Goal: Information Seeking & Learning: Learn about a topic

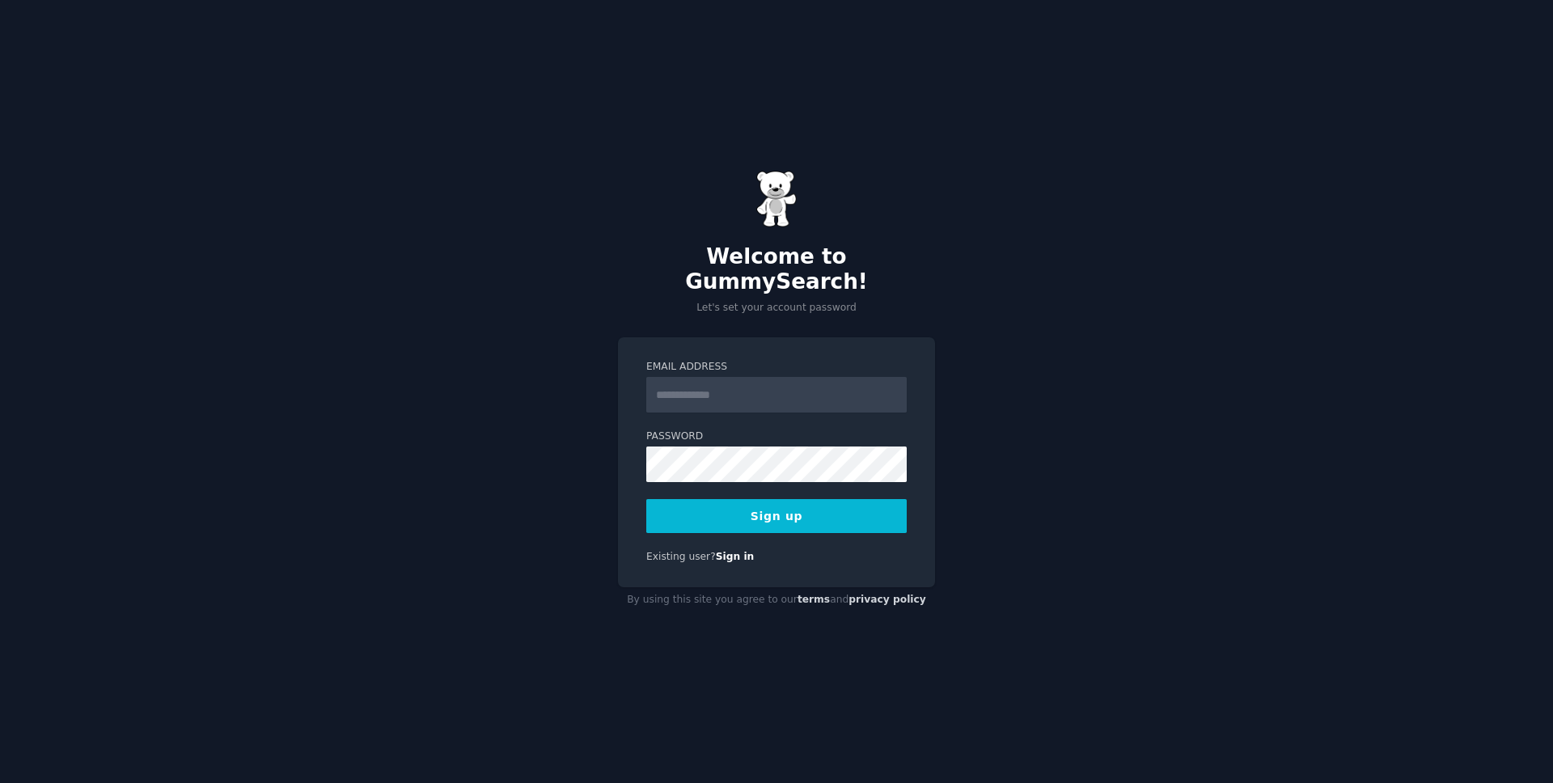
click at [806, 391] on input "Email Address" at bounding box center [776, 395] width 260 height 36
type input "**********"
click at [774, 514] on button "Sign up" at bounding box center [776, 516] width 260 height 34
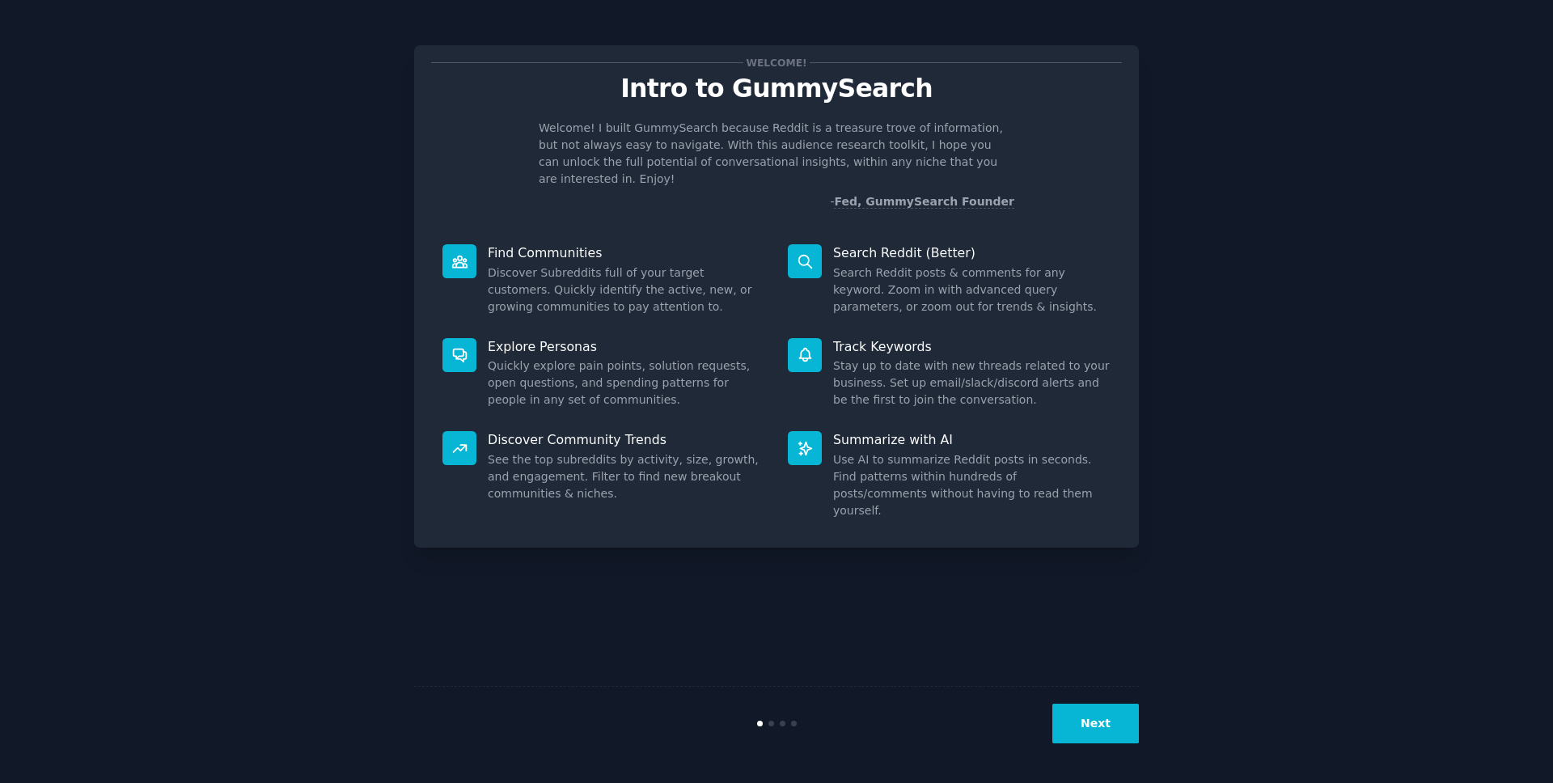
click at [751, 154] on p "Welcome! I built GummySearch because Reddit is a treasure trove of information,…" at bounding box center [777, 154] width 476 height 68
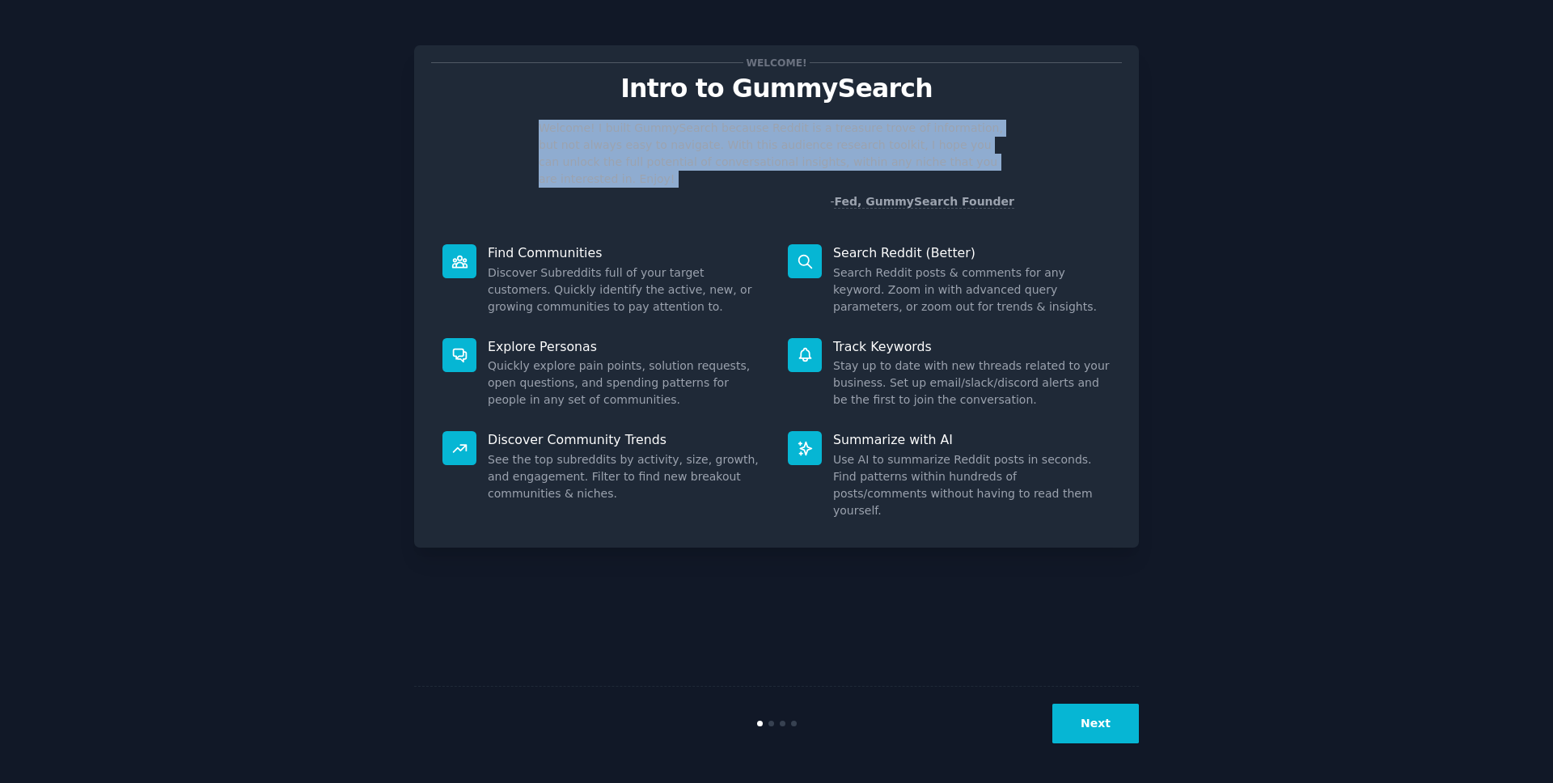
click at [751, 154] on p "Welcome! I built GummySearch because Reddit is a treasure trove of information,…" at bounding box center [777, 154] width 476 height 68
copy p "Welcome! I built GummySearch because Reddit is a treasure trove of information,…"
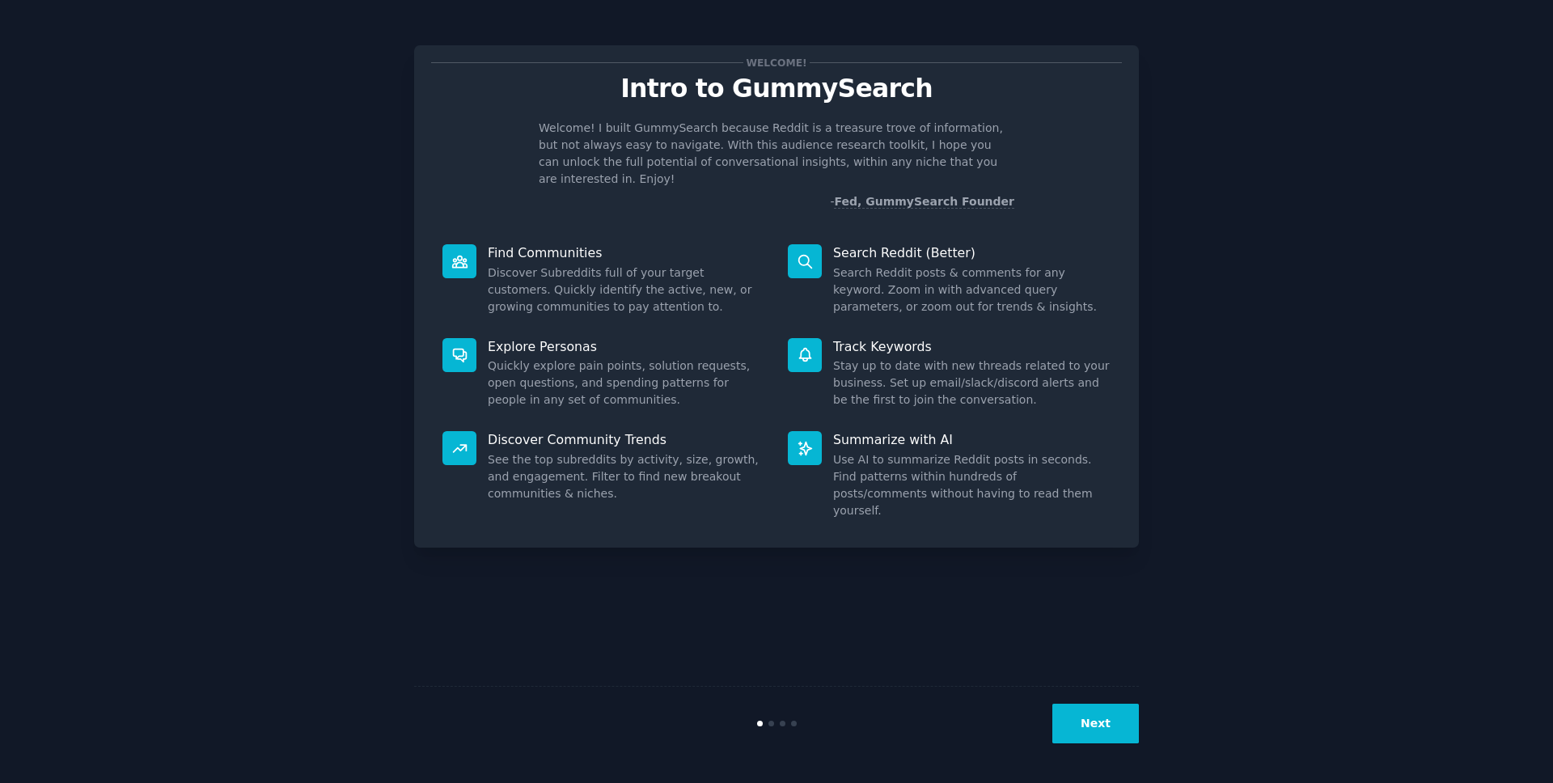
click at [1124, 594] on div "Welcome! Intro to GummySearch Welcome! I built GummySearch because Reddit is a …" at bounding box center [776, 392] width 725 height 738
click at [1093, 722] on button "Next" at bounding box center [1095, 724] width 87 height 40
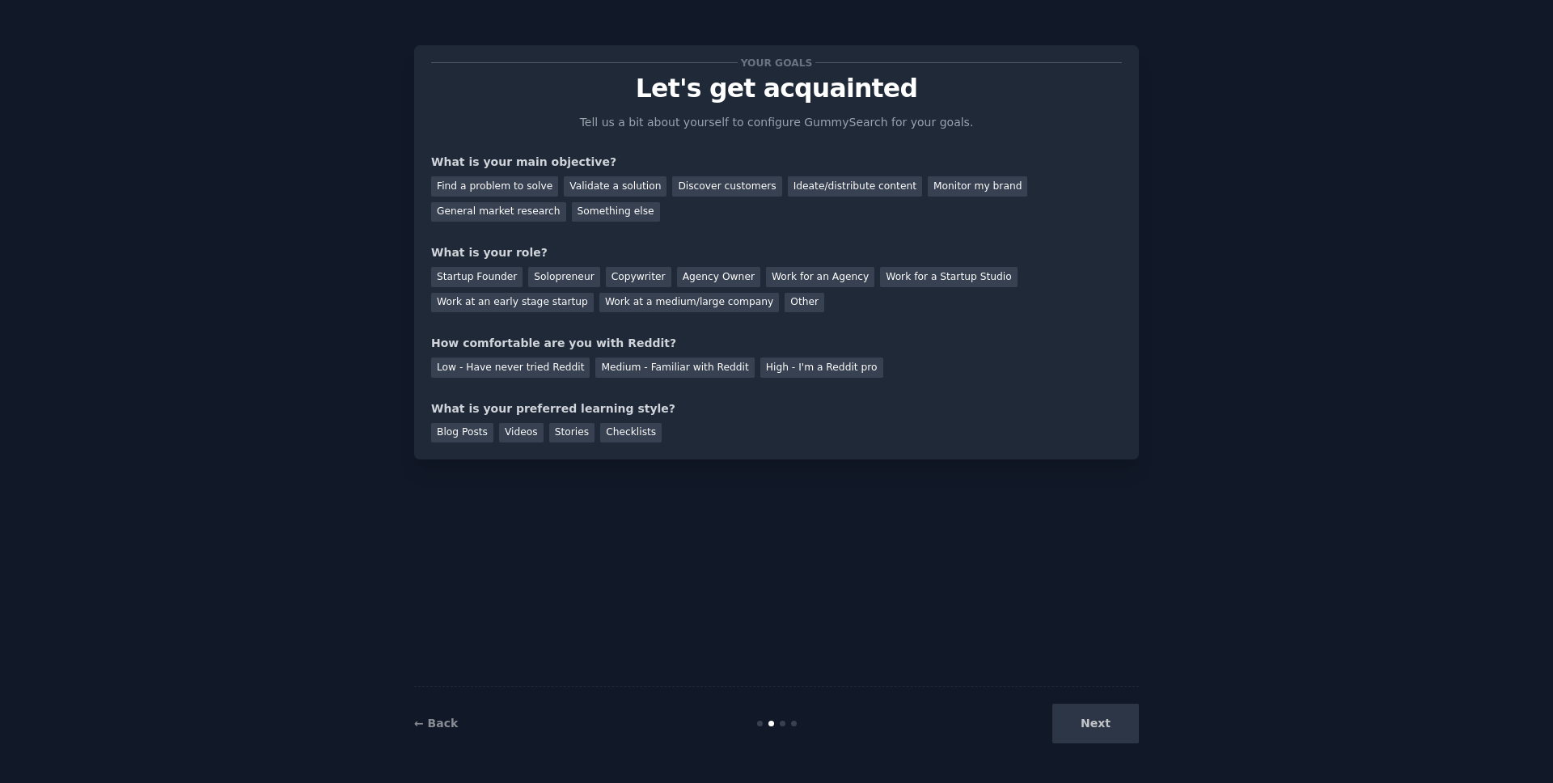
click at [1093, 722] on div "Next" at bounding box center [1018, 724] width 242 height 40
click at [1118, 728] on div "Next" at bounding box center [1018, 724] width 242 height 40
click at [1148, 727] on div "Your goals Let's get acquainted Tell us a bit about yourself to configure Gummy…" at bounding box center [777, 392] width 1508 height 738
click at [1107, 728] on div "Next" at bounding box center [1018, 724] width 242 height 40
click at [1101, 693] on div "← Back Next" at bounding box center [776, 723] width 725 height 74
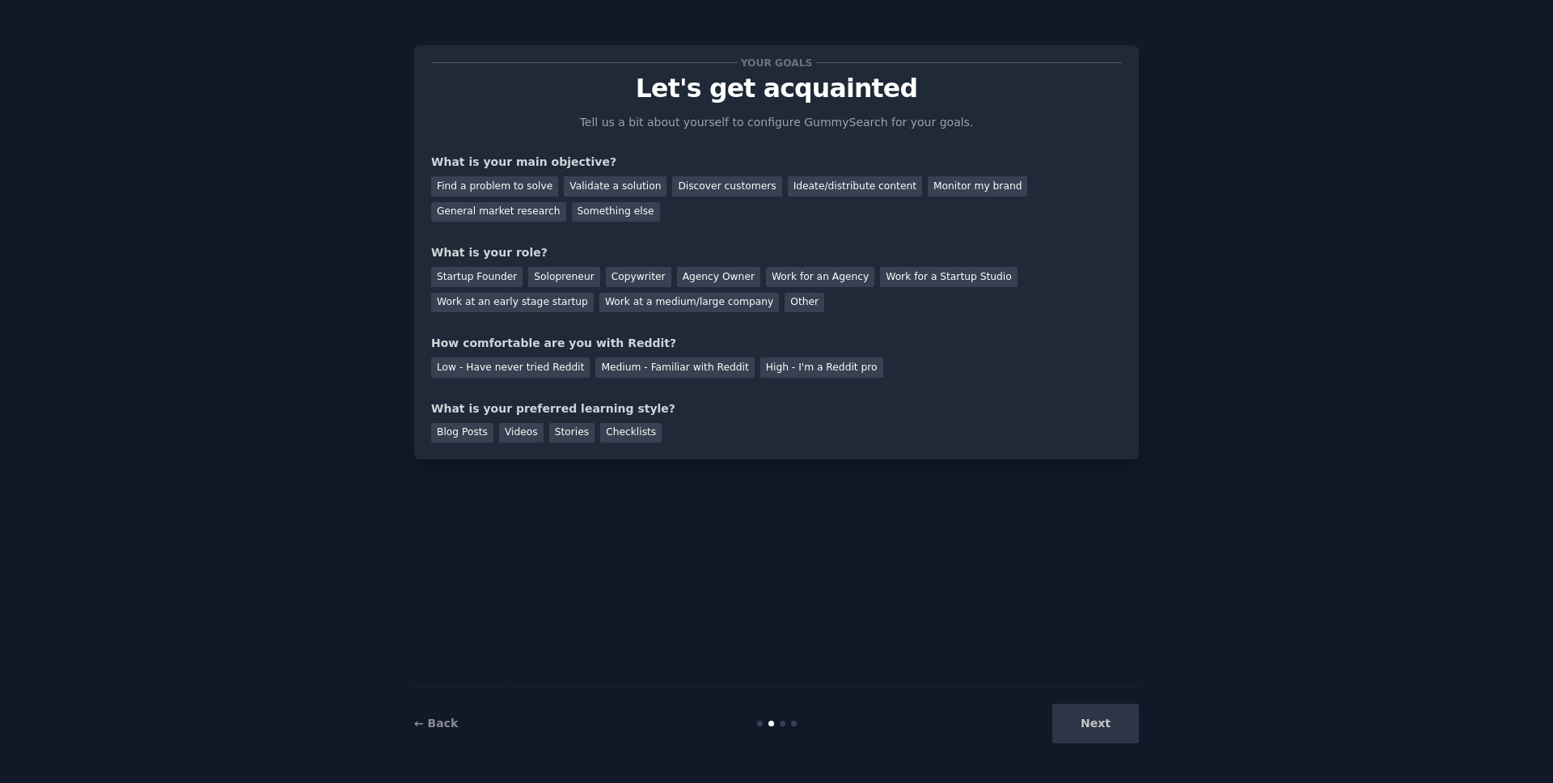
click at [1069, 757] on div "← Back Next" at bounding box center [776, 723] width 725 height 74
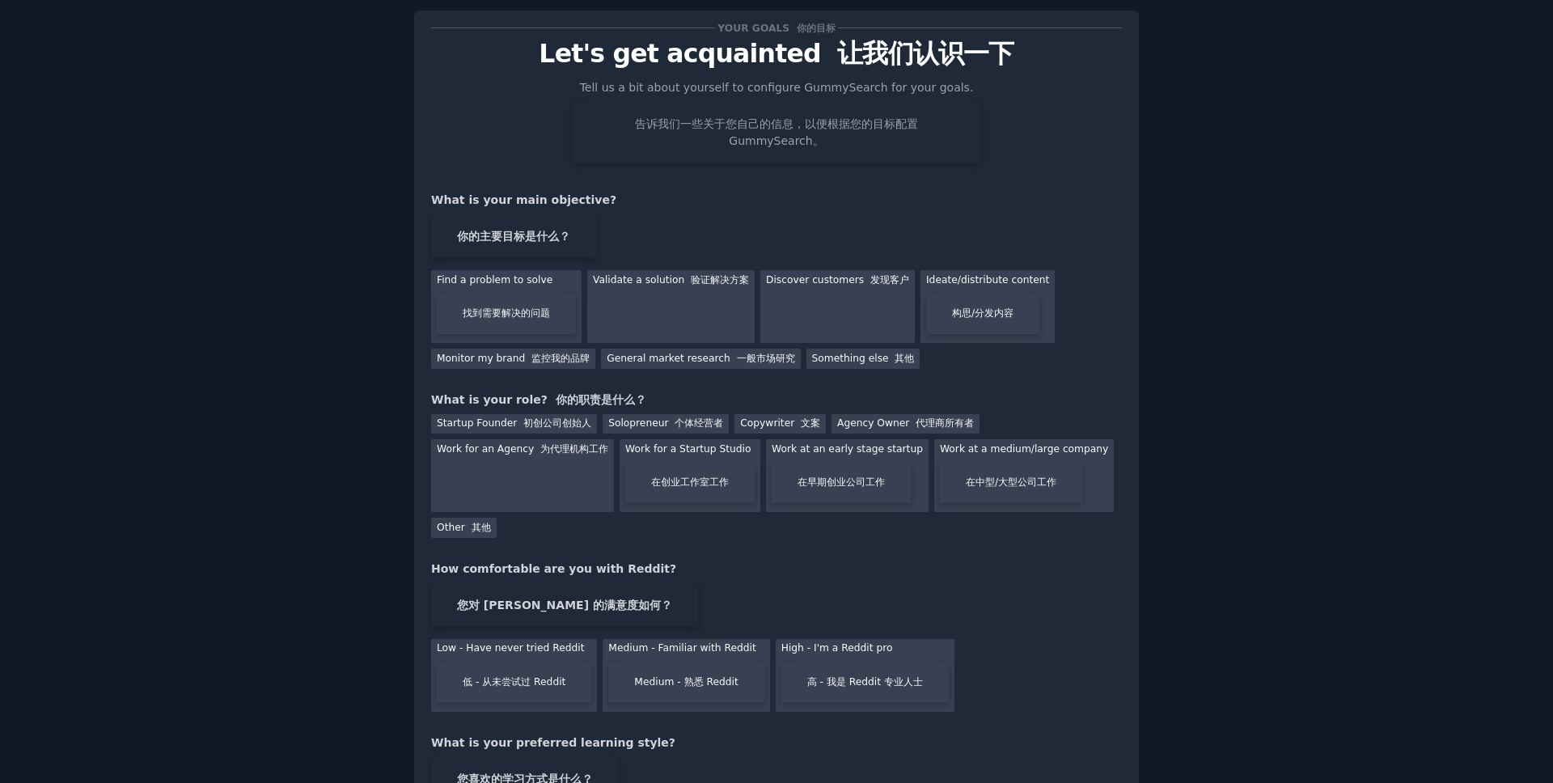
scroll to position [36, 0]
click at [779, 298] on div "Discover customers 发现客户" at bounding box center [837, 305] width 154 height 73
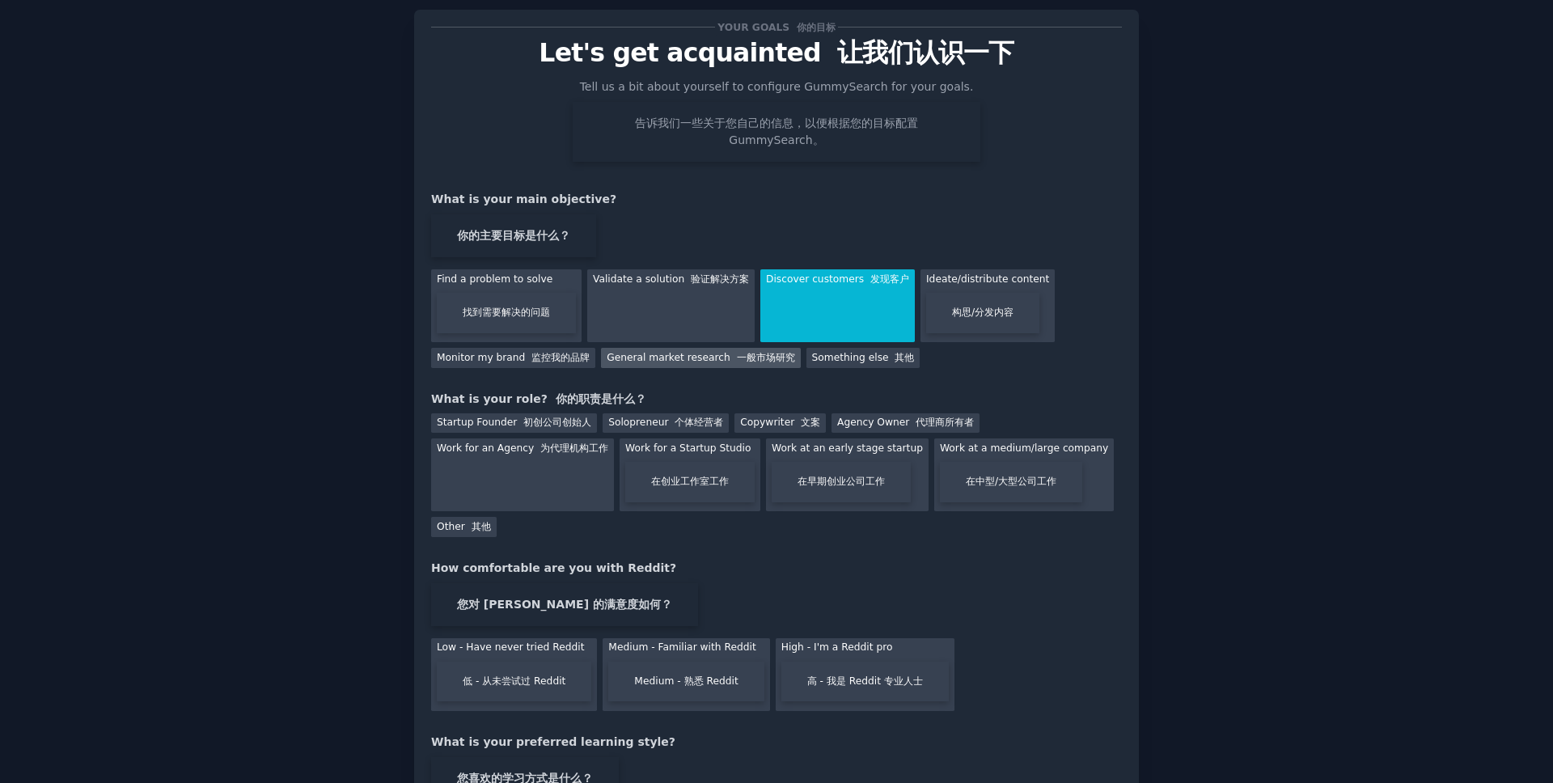
click at [740, 360] on font "一般市场研究" at bounding box center [766, 357] width 58 height 11
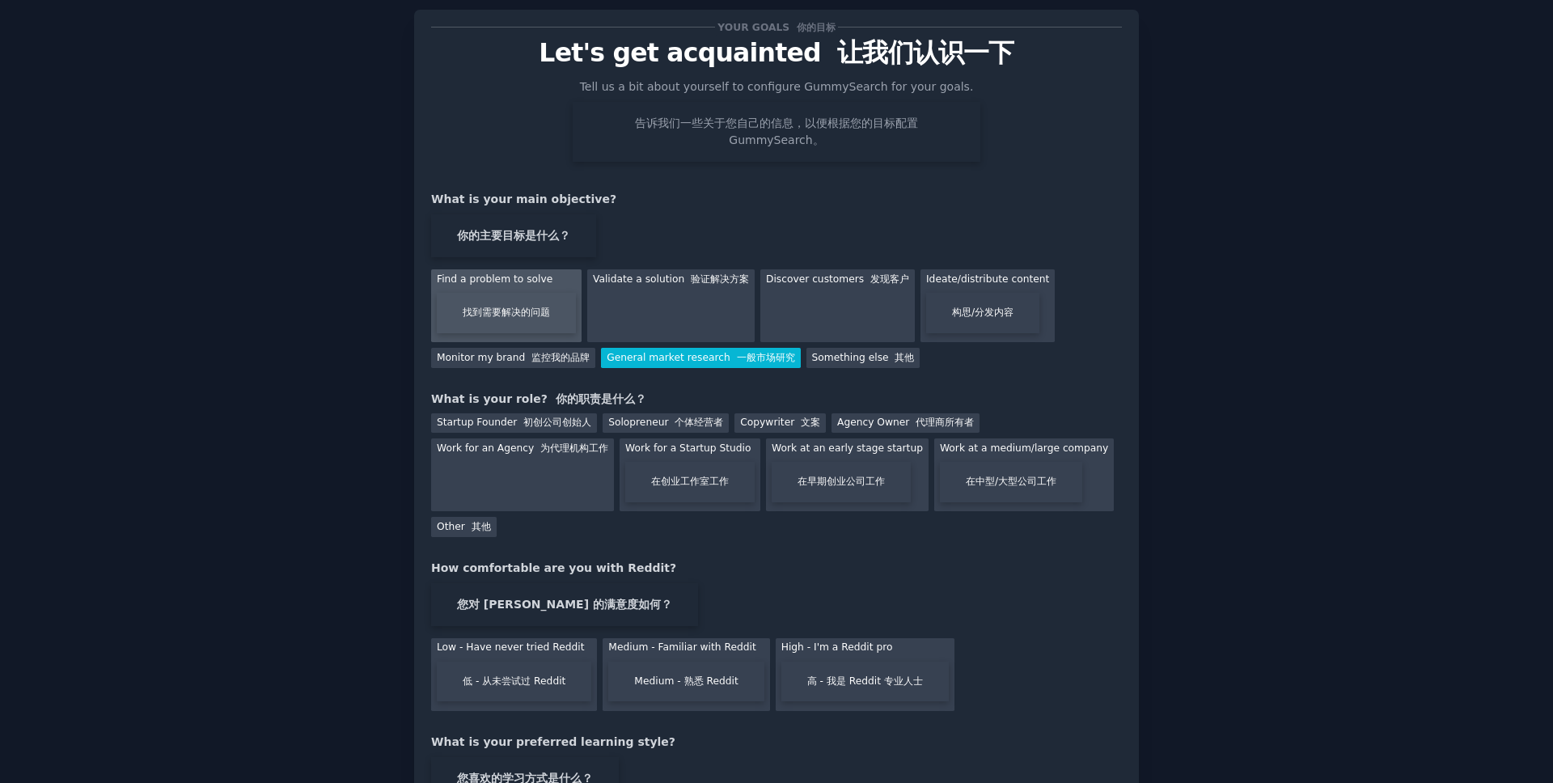
click at [557, 327] on font "找到需要解决的问题" at bounding box center [506, 313] width 139 height 40
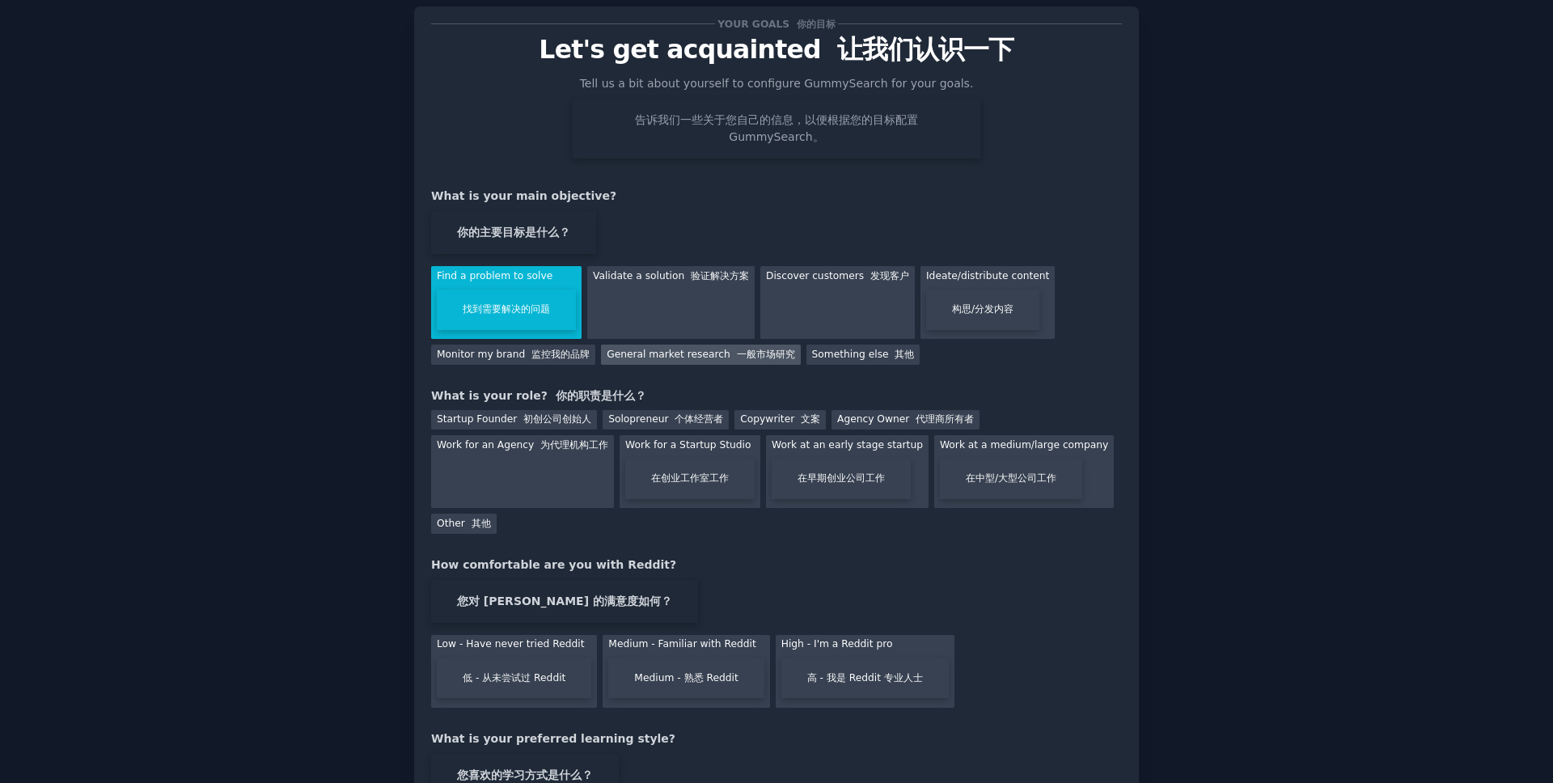
scroll to position [42, 0]
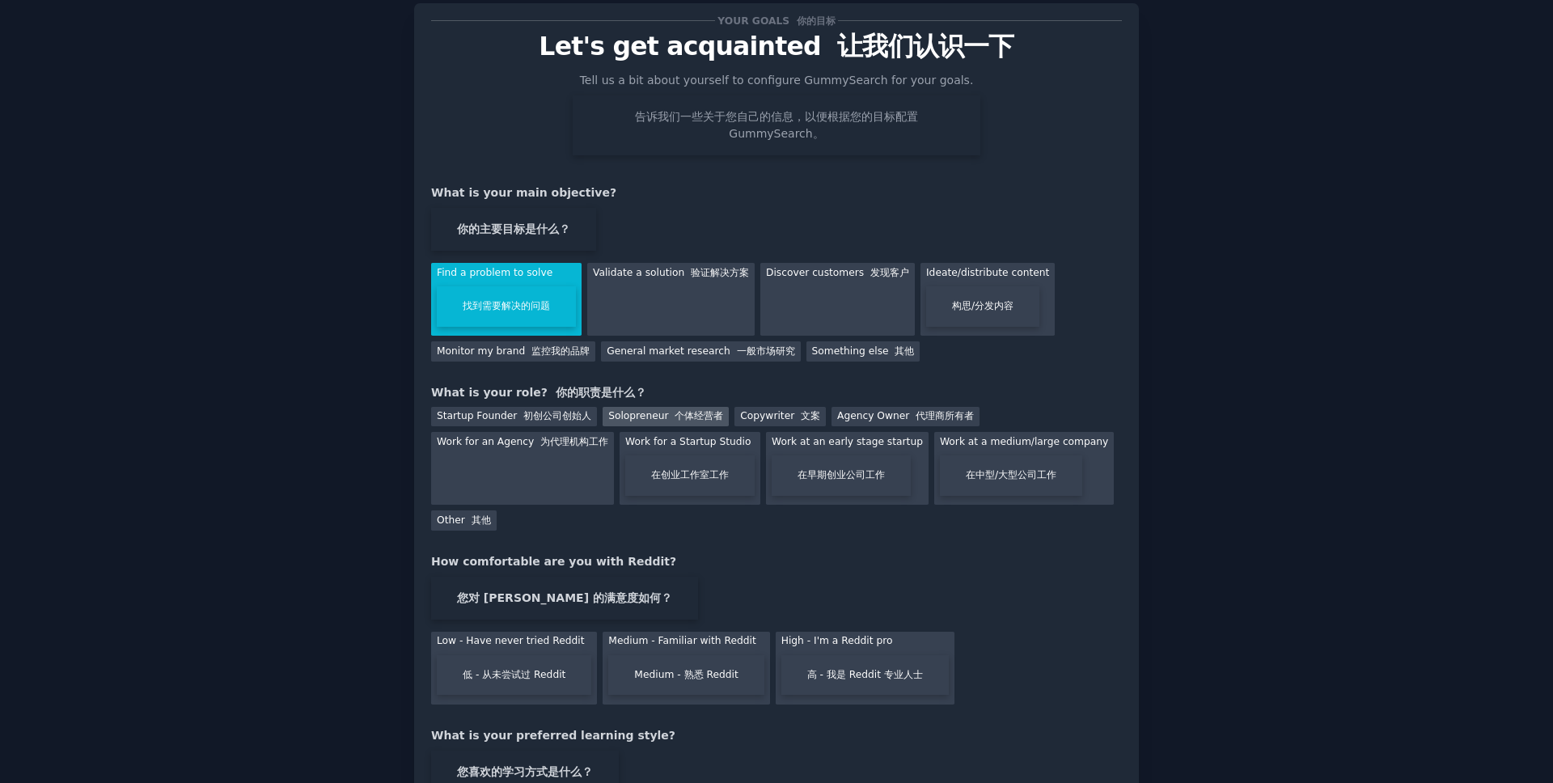
click at [678, 422] on div "Solopreneur 个体经营者" at bounding box center [666, 417] width 126 height 20
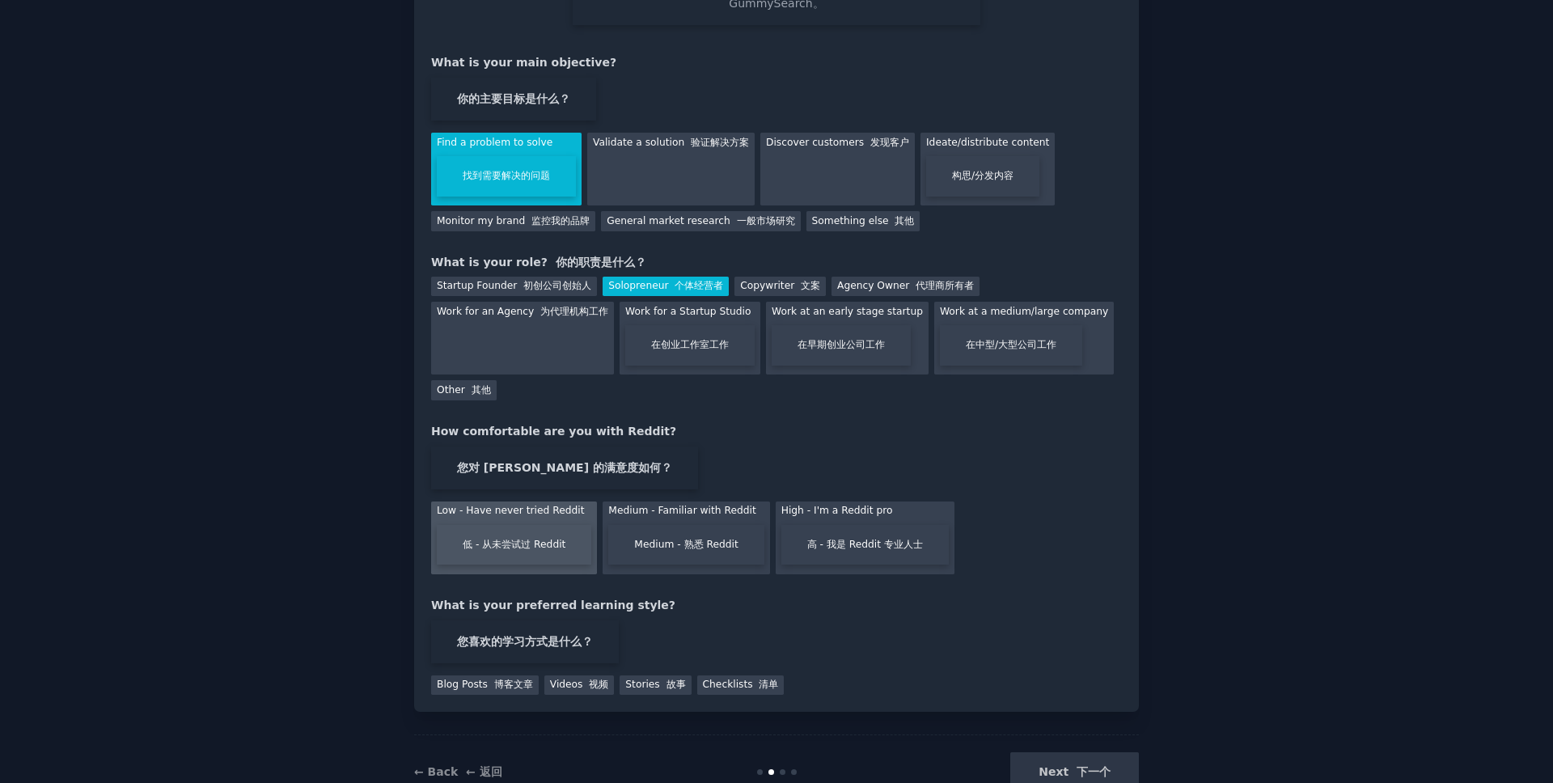
scroll to position [173, 0]
click at [540, 555] on font "低 - 从未尝试过 Reddit" at bounding box center [514, 544] width 154 height 40
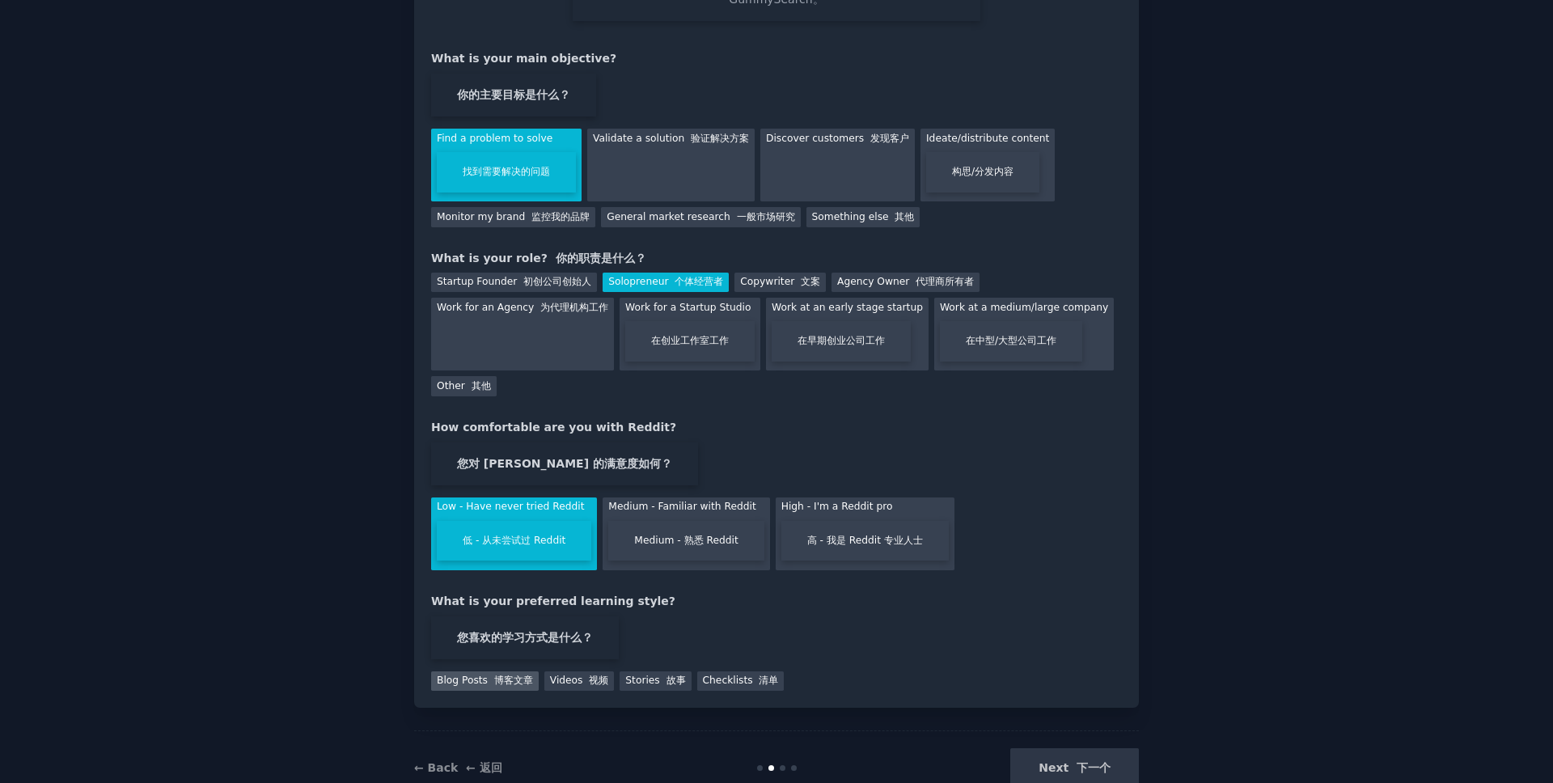
click at [488, 684] on font at bounding box center [491, 680] width 6 height 11
click at [590, 690] on div "Videos 视频" at bounding box center [579, 681] width 70 height 20
click at [461, 684] on div "Blog Posts 博客文章" at bounding box center [485, 681] width 108 height 20
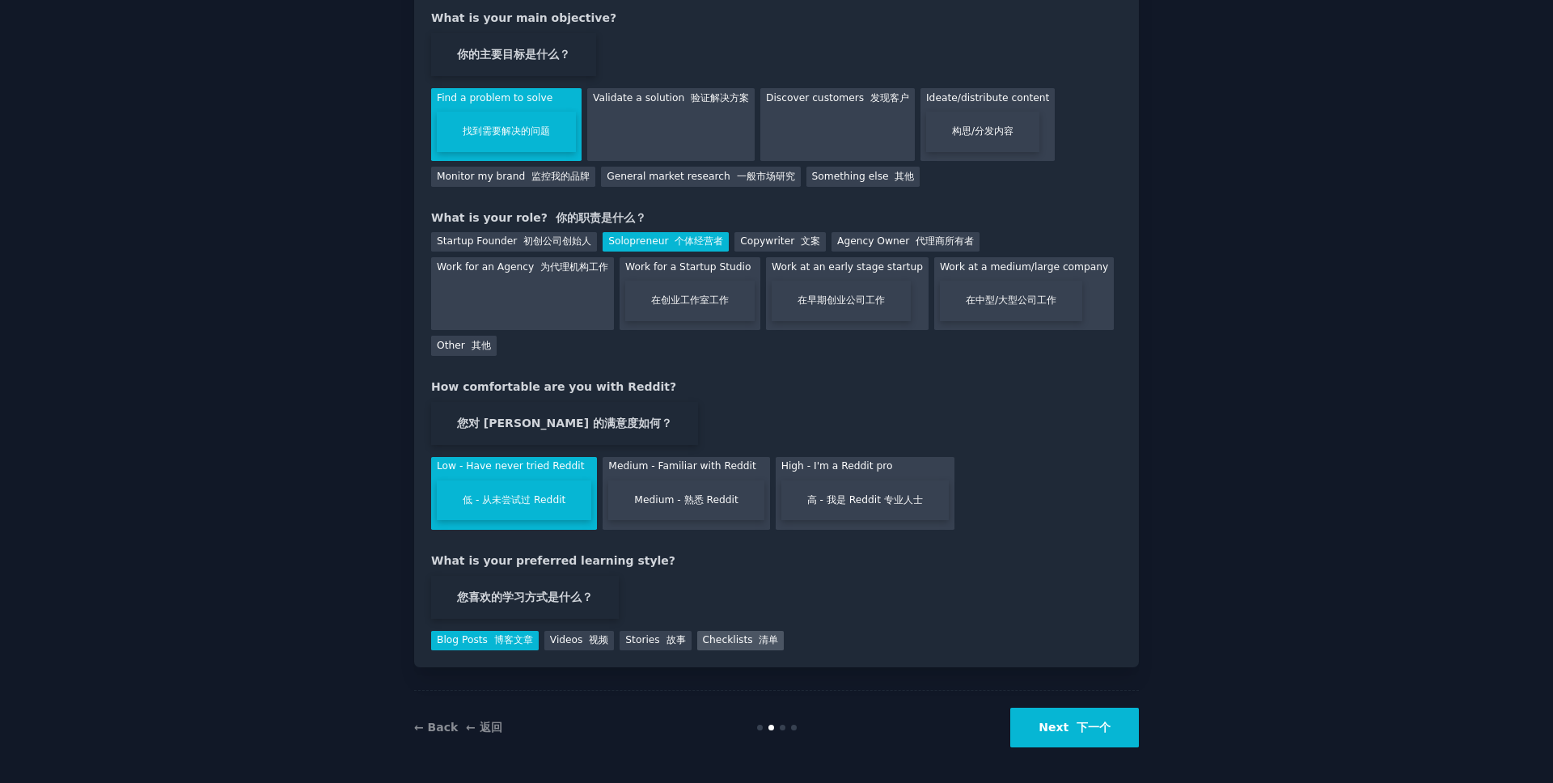
scroll to position [221, 0]
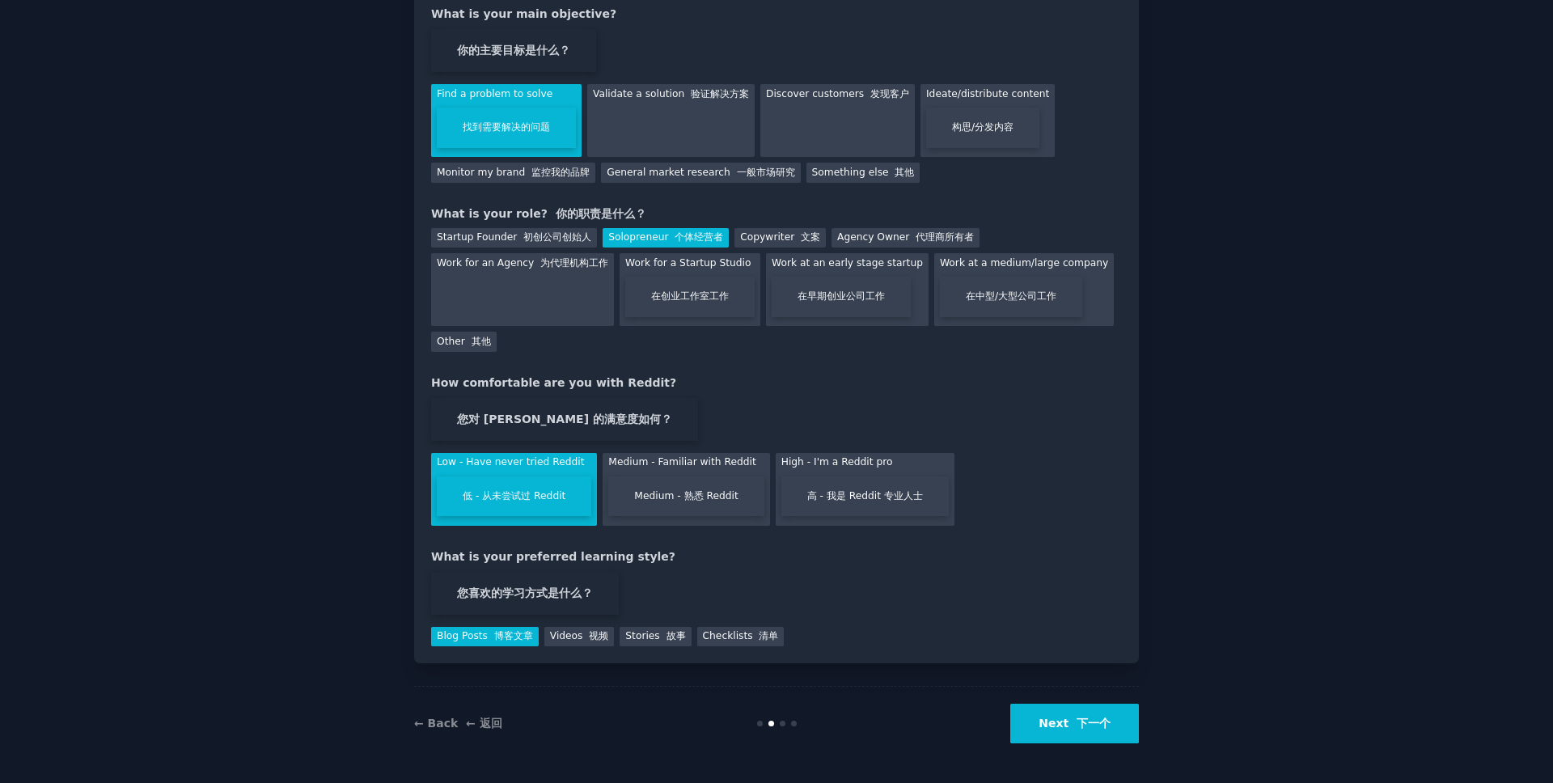
click at [1088, 726] on font "下一个" at bounding box center [1094, 723] width 34 height 13
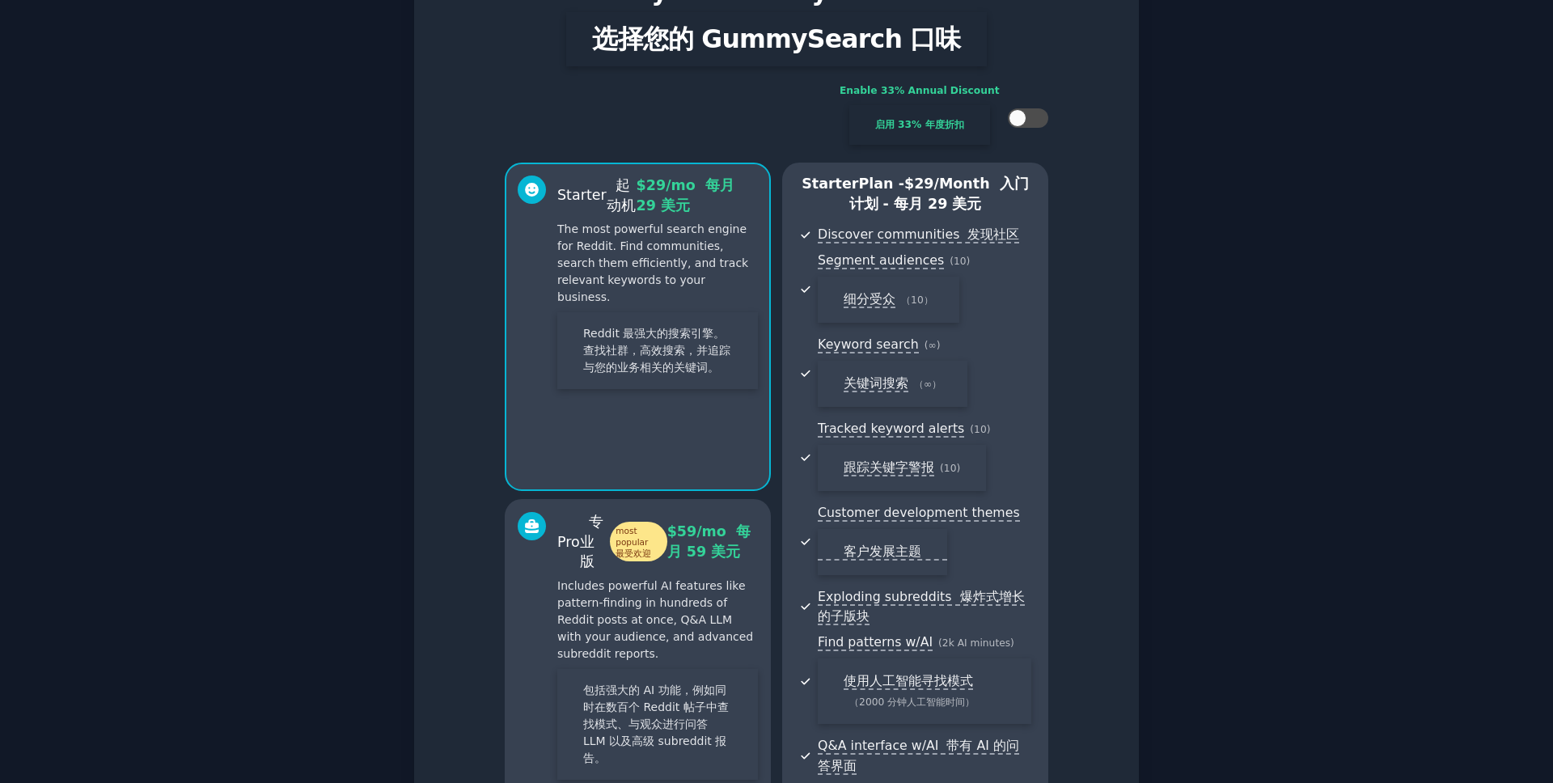
scroll to position [190, 0]
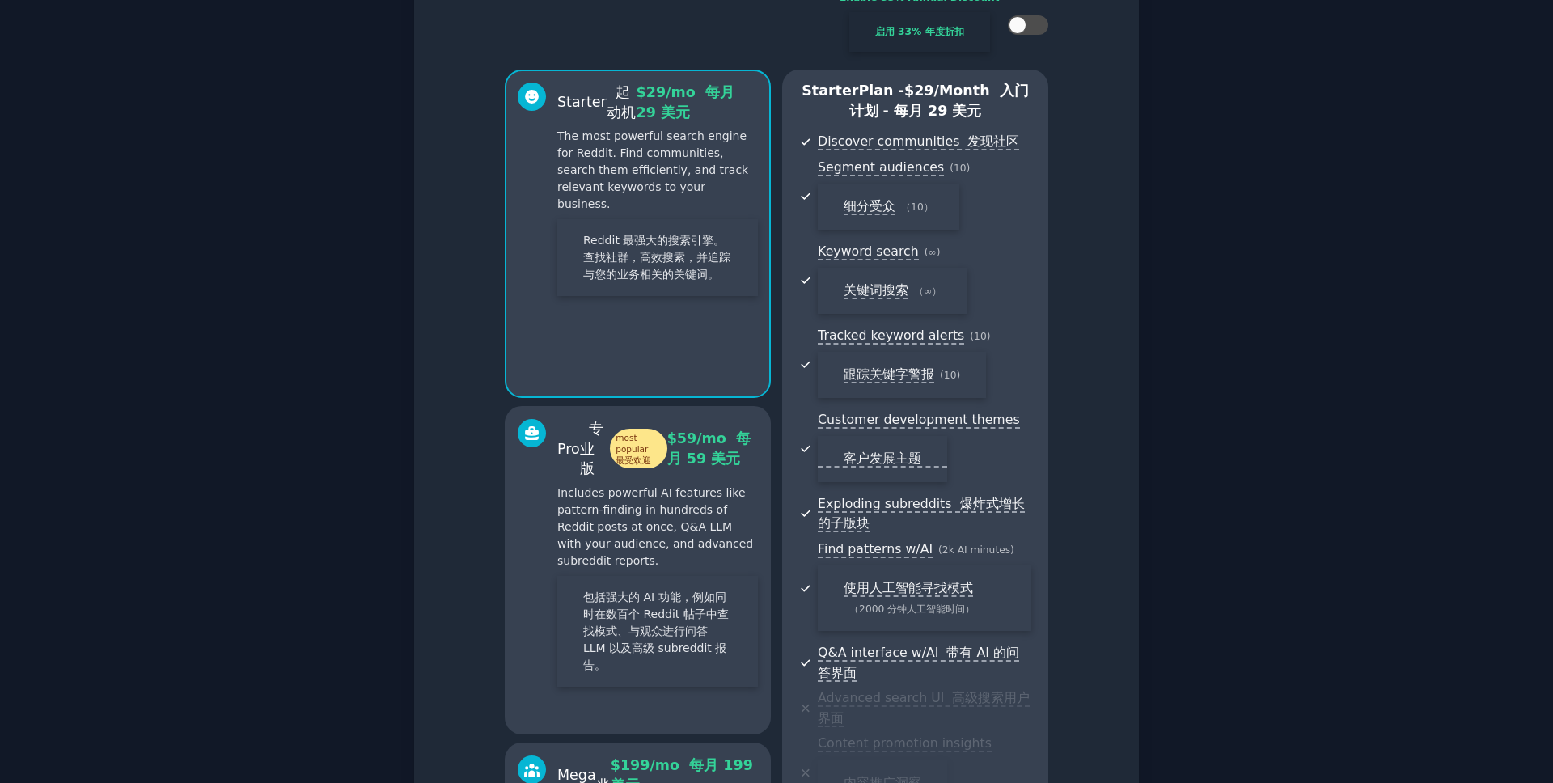
click at [732, 594] on font "包括强大的 AI 功能，例如同时在数百个 Reddit 帖子中查找模式、与观众进行问答 LLM 以及高级 subreddit 报告。" at bounding box center [657, 631] width 201 height 111
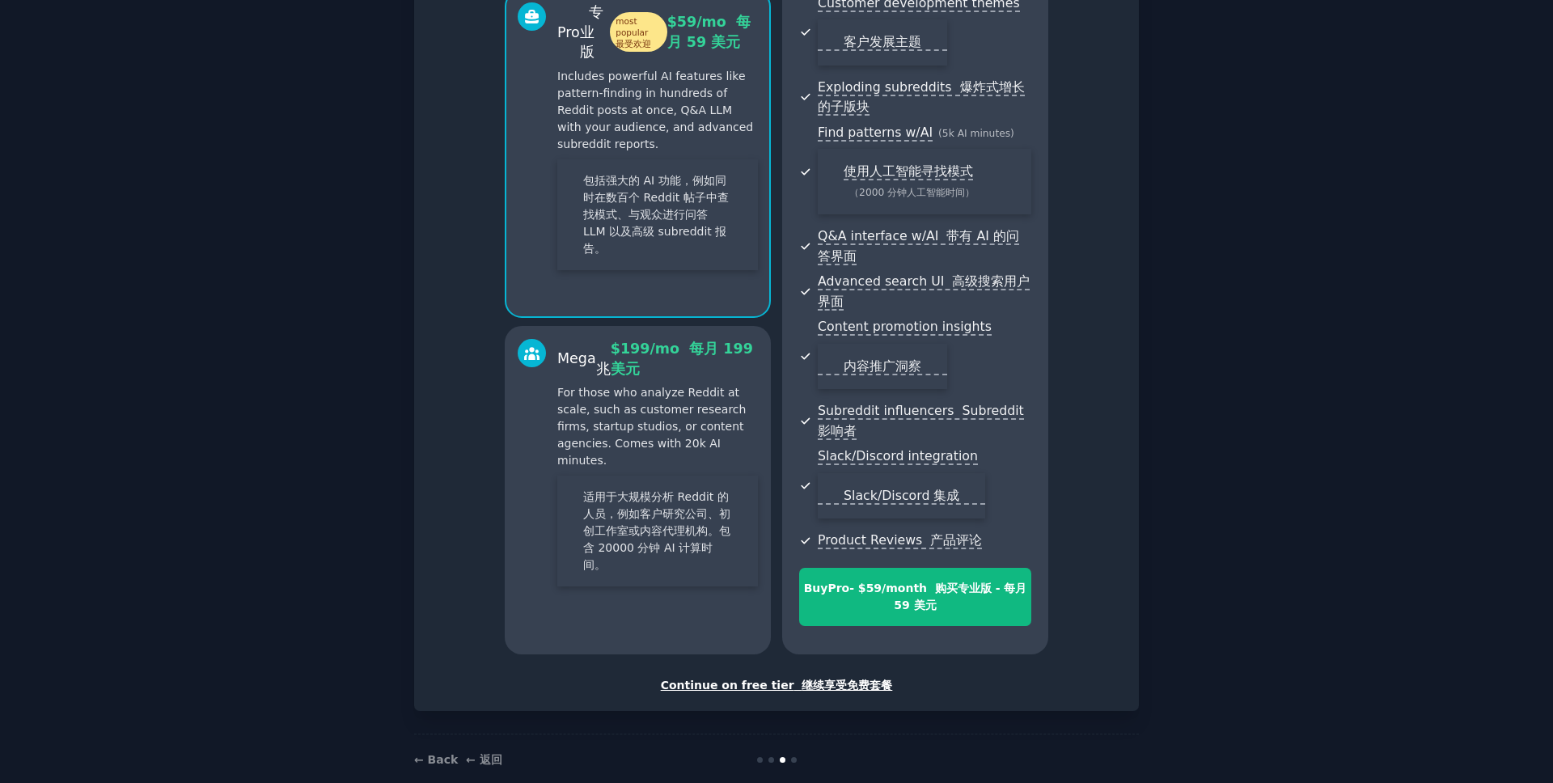
click at [698, 544] on font "适用于大规模分析 Reddit 的人员，例如客户研究公司、初创工作室或内容代理机构。包含 20000 分钟 AI 计算时间。" at bounding box center [657, 531] width 201 height 111
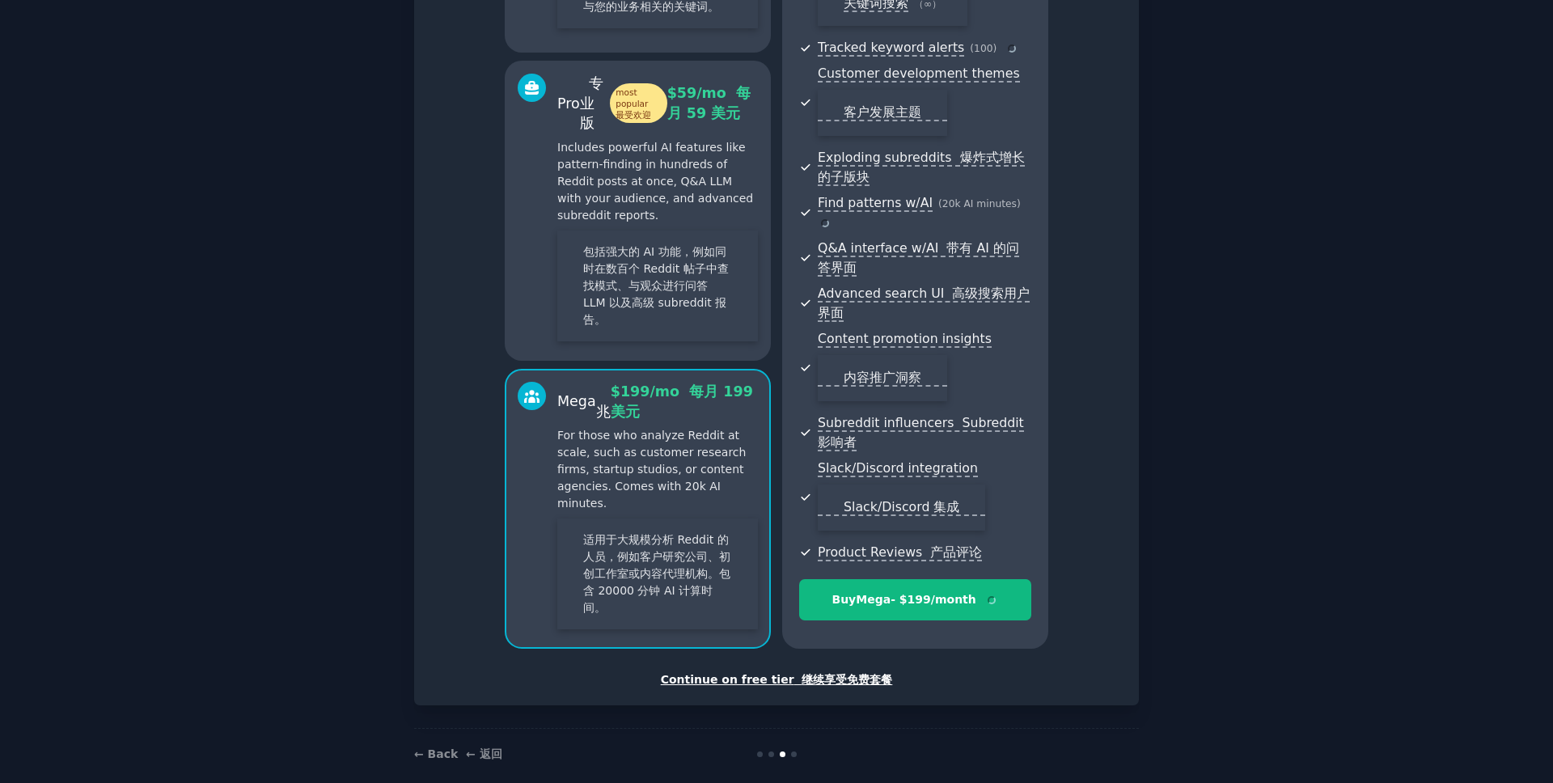
scroll to position [607, 0]
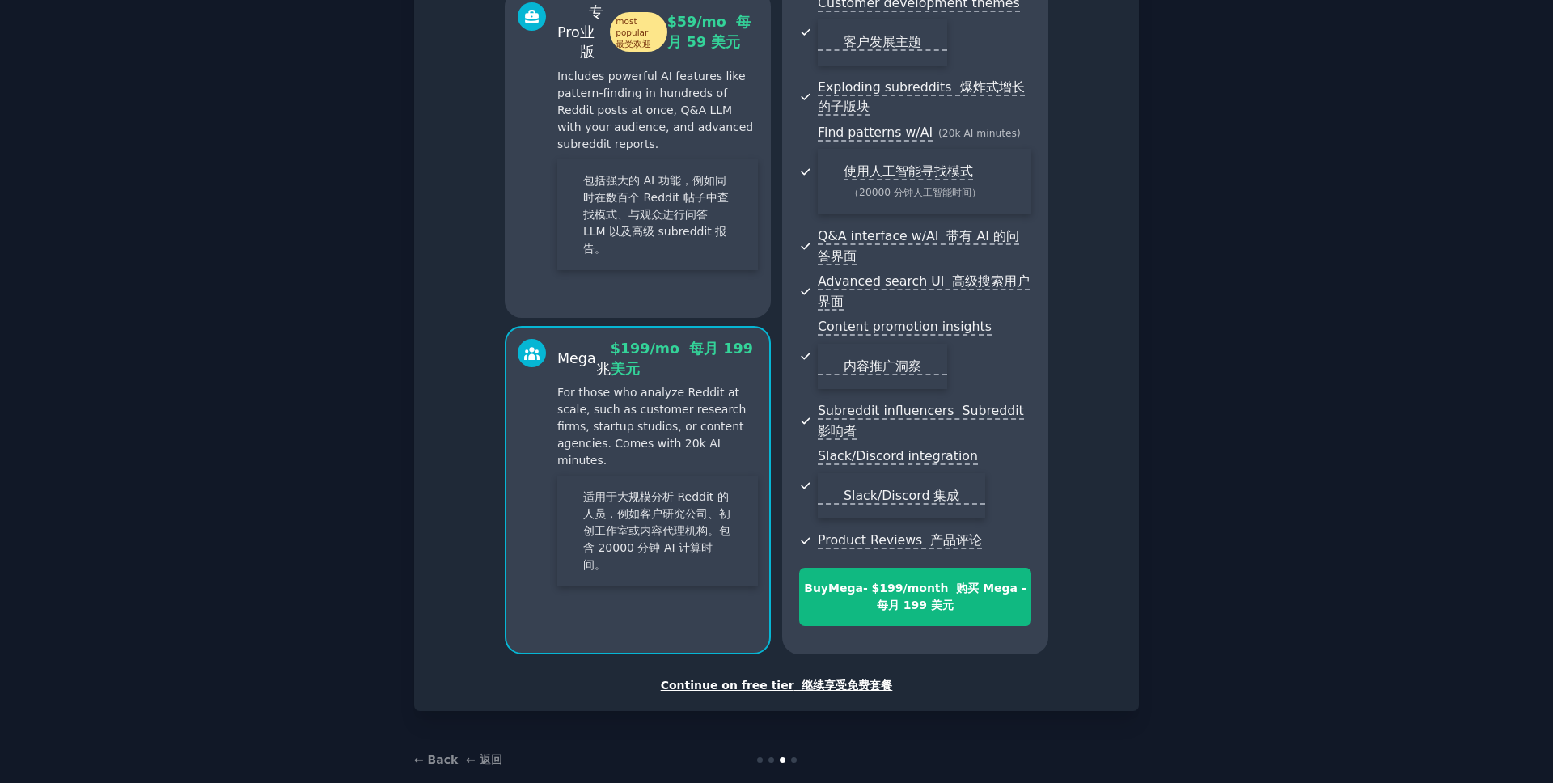
click at [802, 685] on font "继续享受免费套餐" at bounding box center [847, 685] width 91 height 13
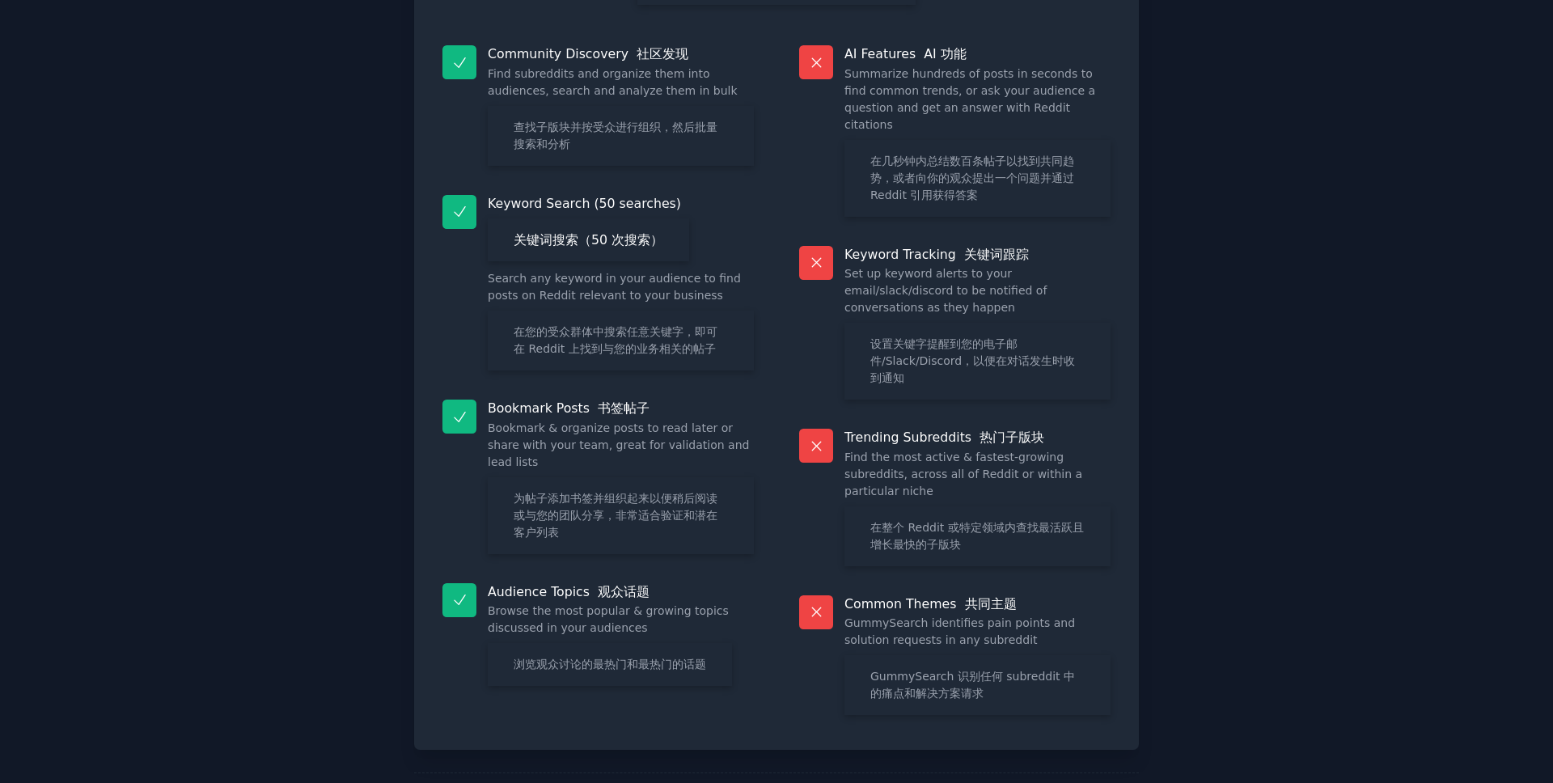
scroll to position [356, 0]
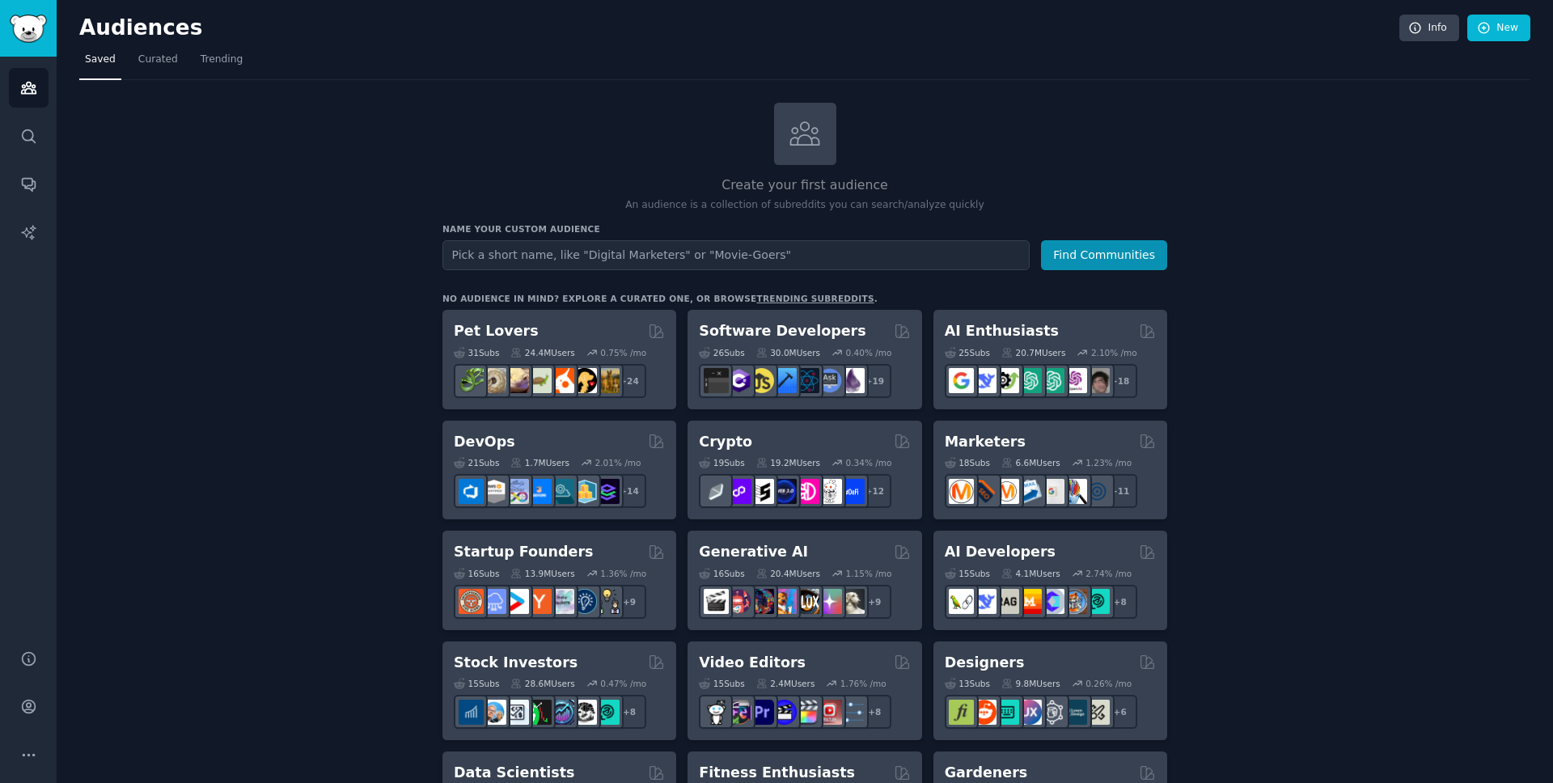
click at [684, 253] on input "text" at bounding box center [735, 255] width 587 height 30
click at [27, 92] on icon "Sidebar" at bounding box center [28, 88] width 15 height 11
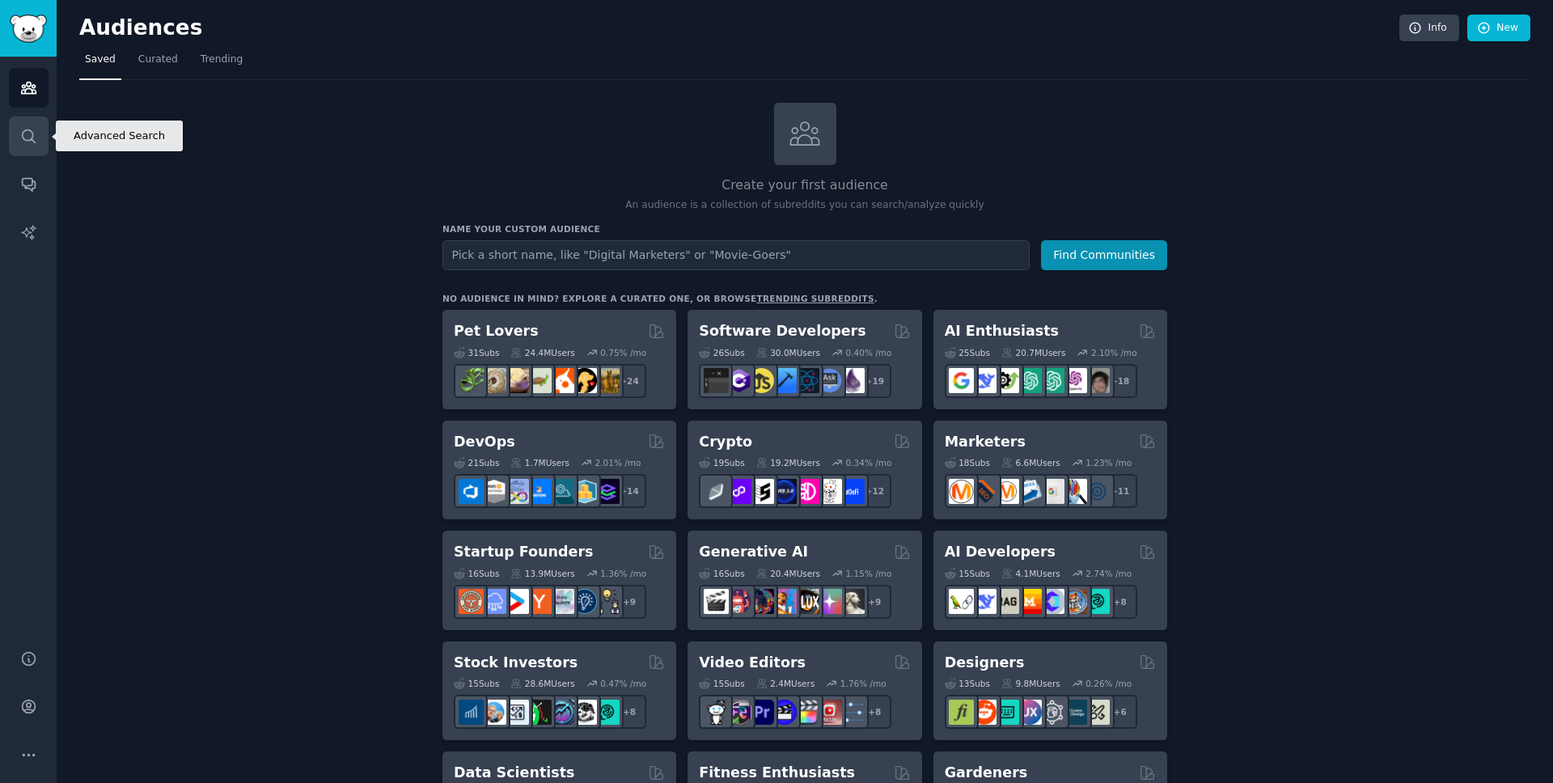
click at [36, 141] on link "Search" at bounding box center [29, 136] width 40 height 40
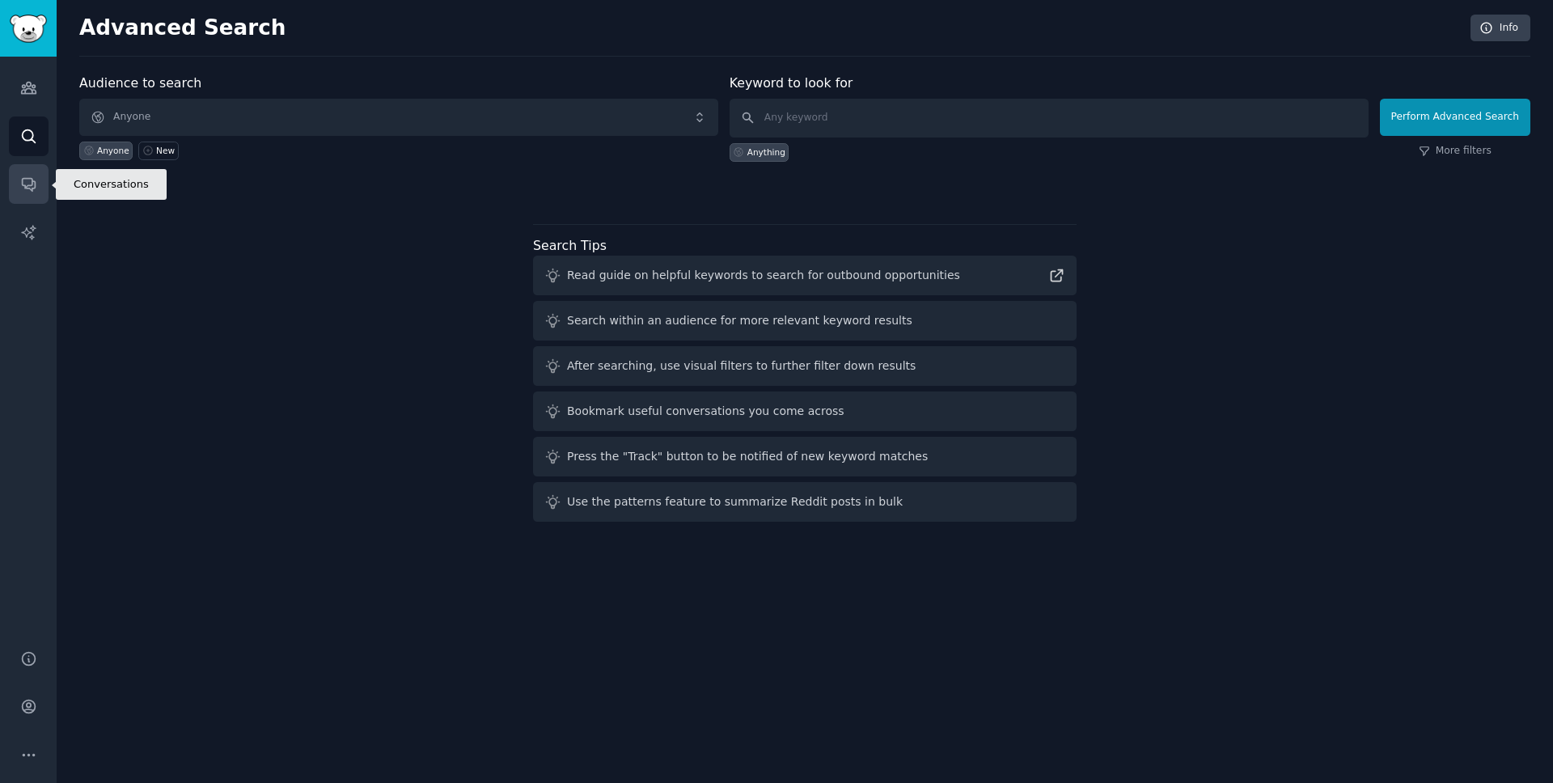
click at [33, 188] on icon "Sidebar" at bounding box center [28, 185] width 13 height 13
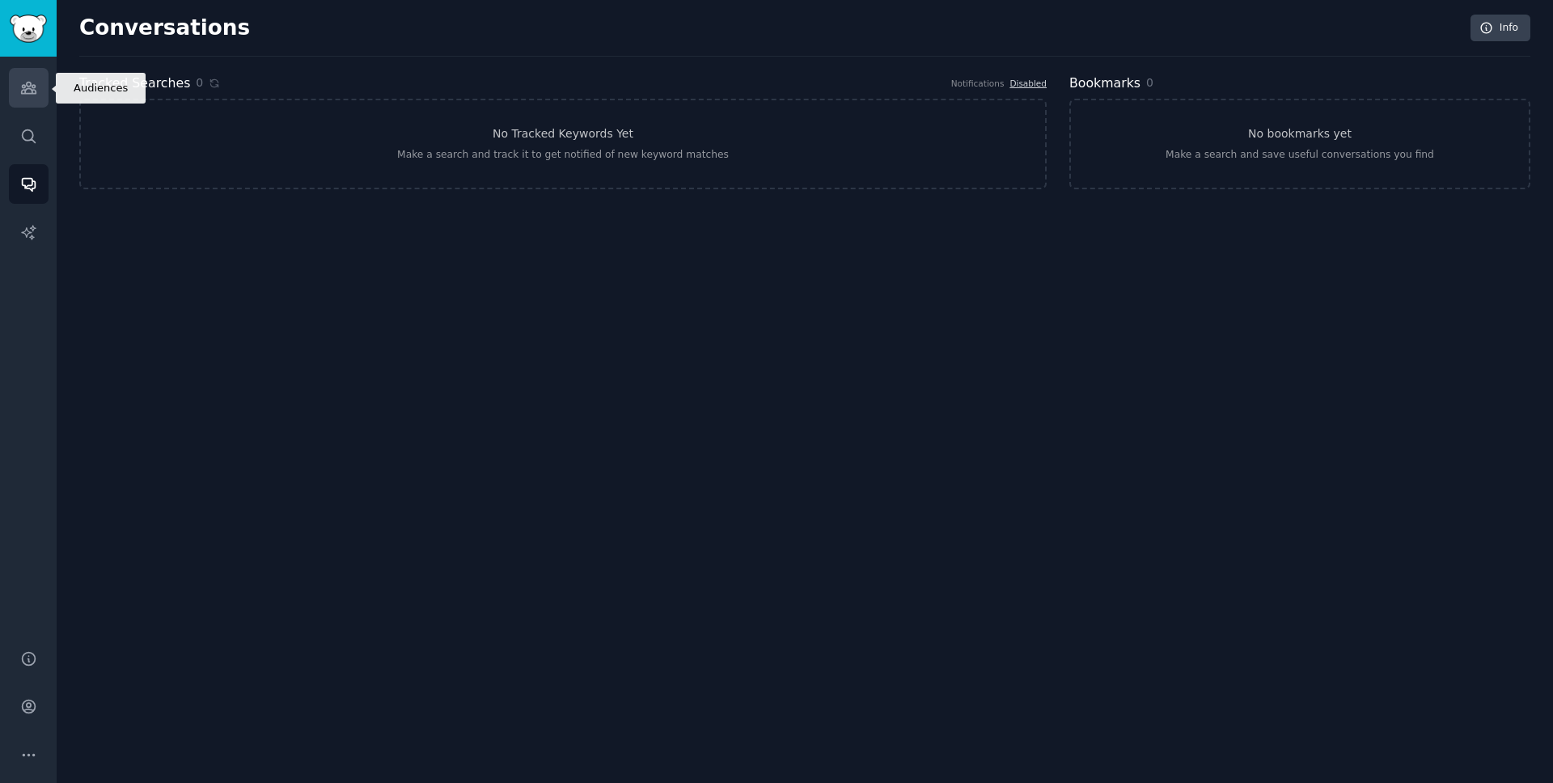
click at [32, 89] on icon "Sidebar" at bounding box center [28, 87] width 17 height 17
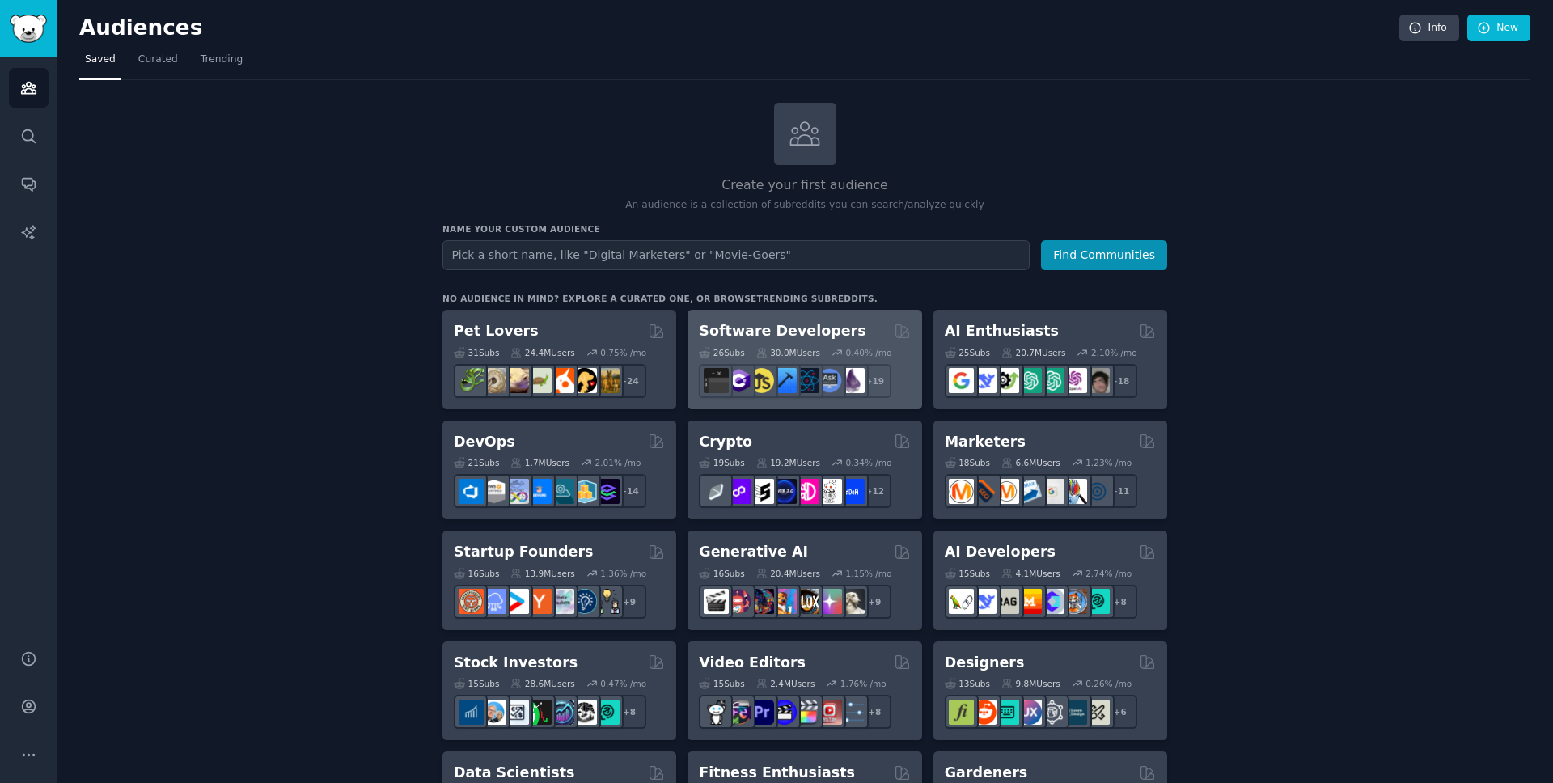
click at [863, 327] on div "Software Developers Curated by GummySearch" at bounding box center [804, 331] width 211 height 20
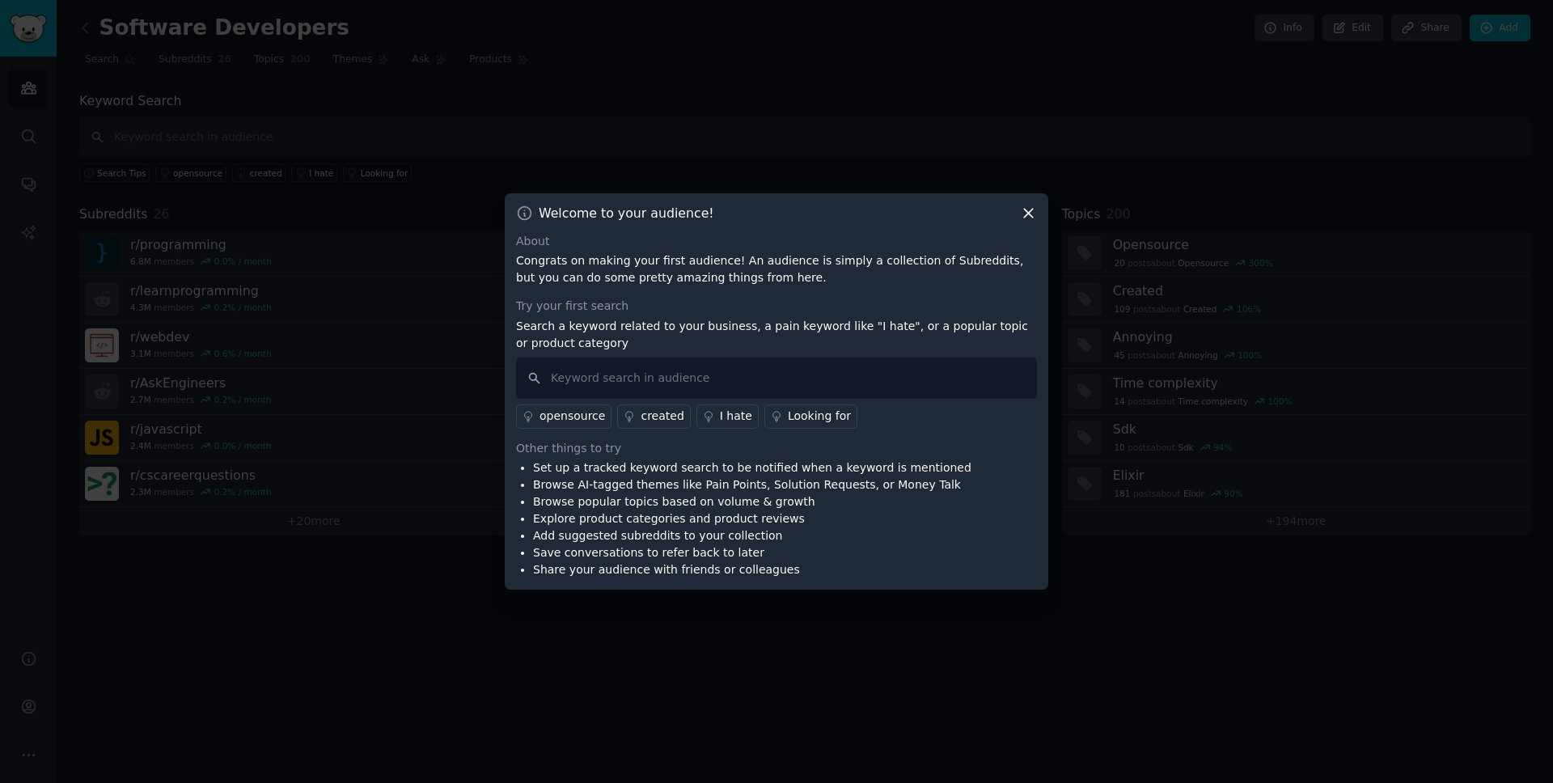
click at [1026, 217] on icon at bounding box center [1028, 213] width 17 height 17
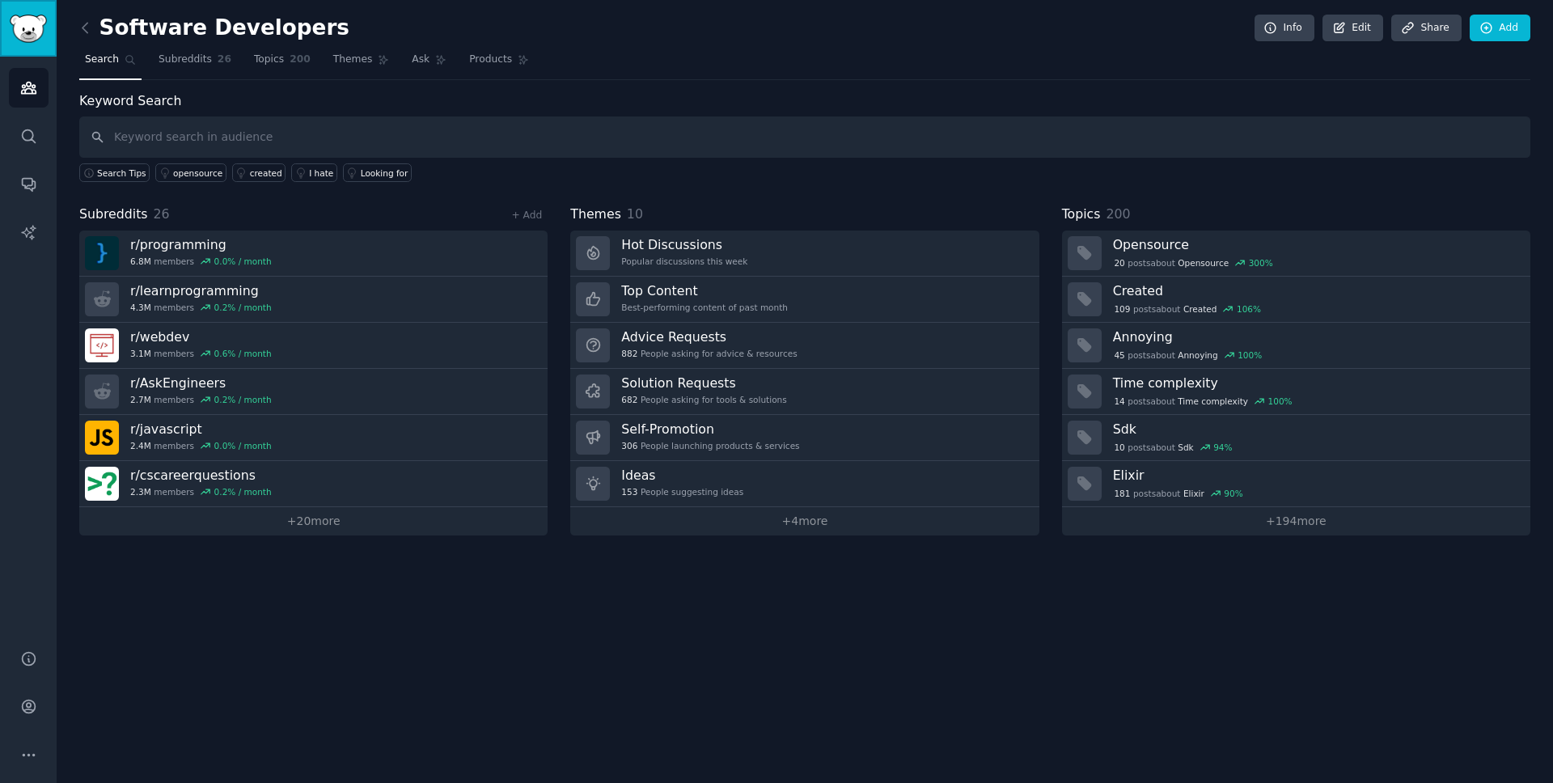
click at [32, 34] on img "Sidebar" at bounding box center [28, 29] width 37 height 28
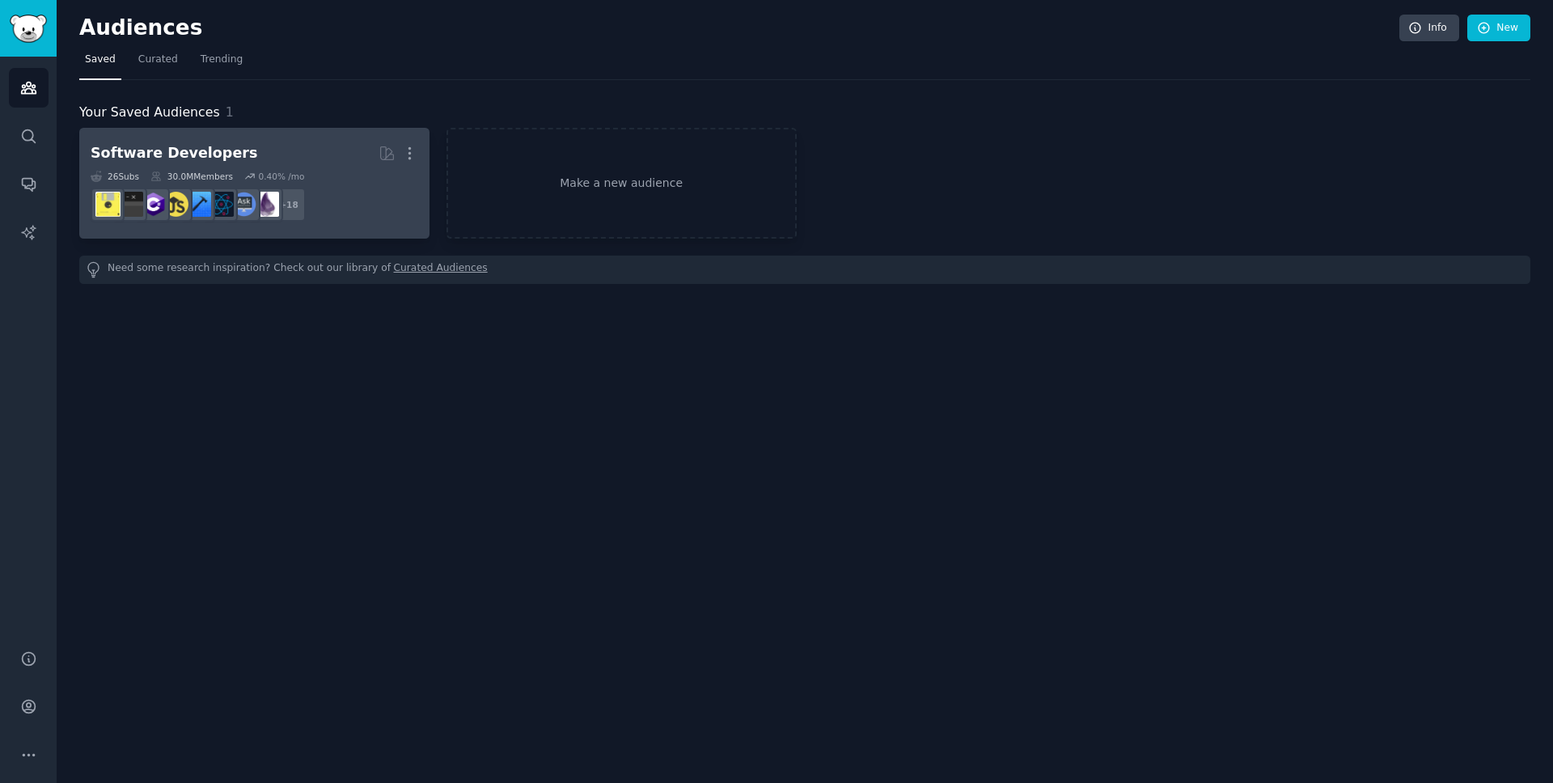
click at [223, 149] on div "Software Developers" at bounding box center [174, 153] width 167 height 20
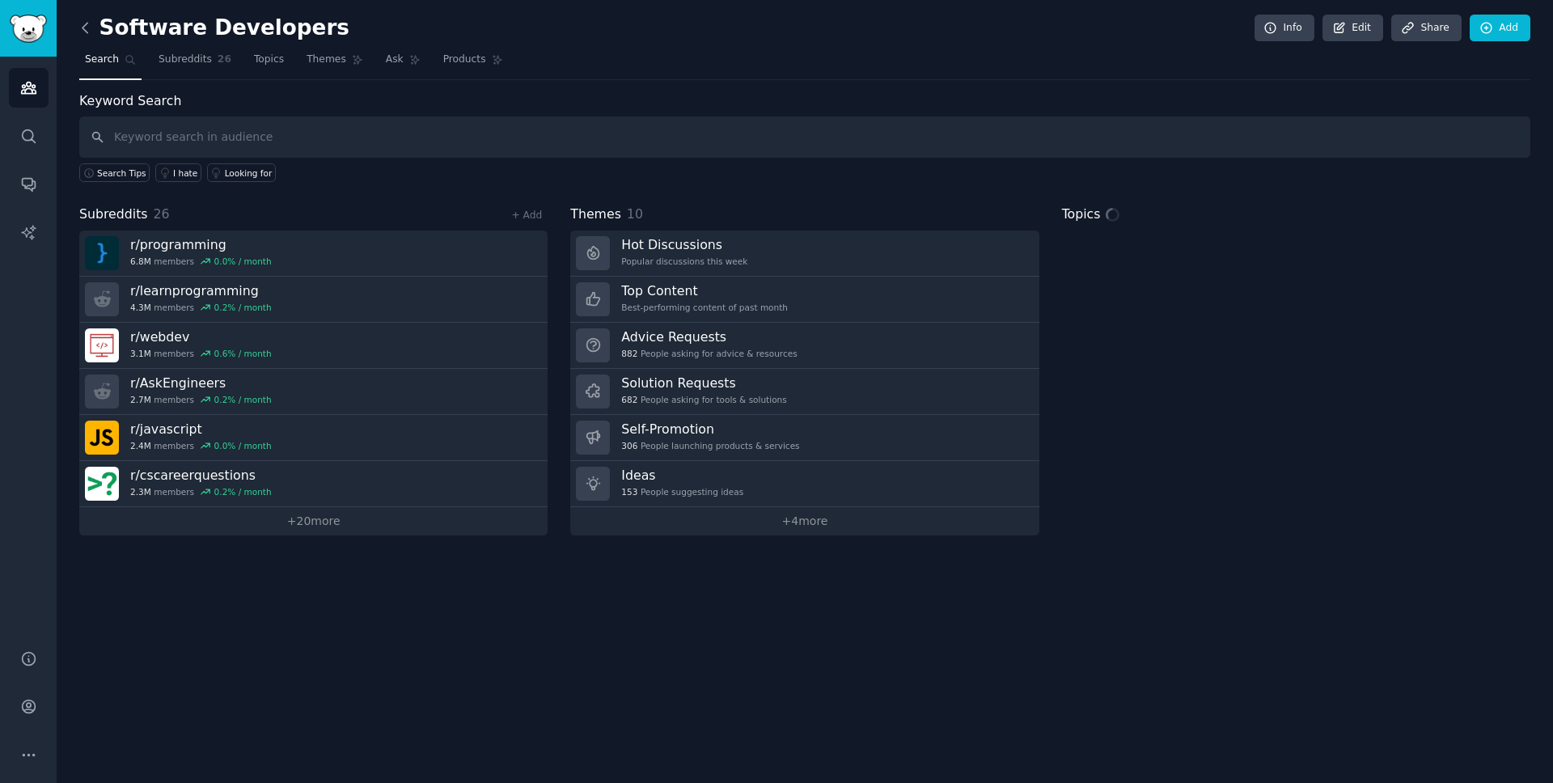
click at [88, 23] on icon at bounding box center [85, 27] width 17 height 17
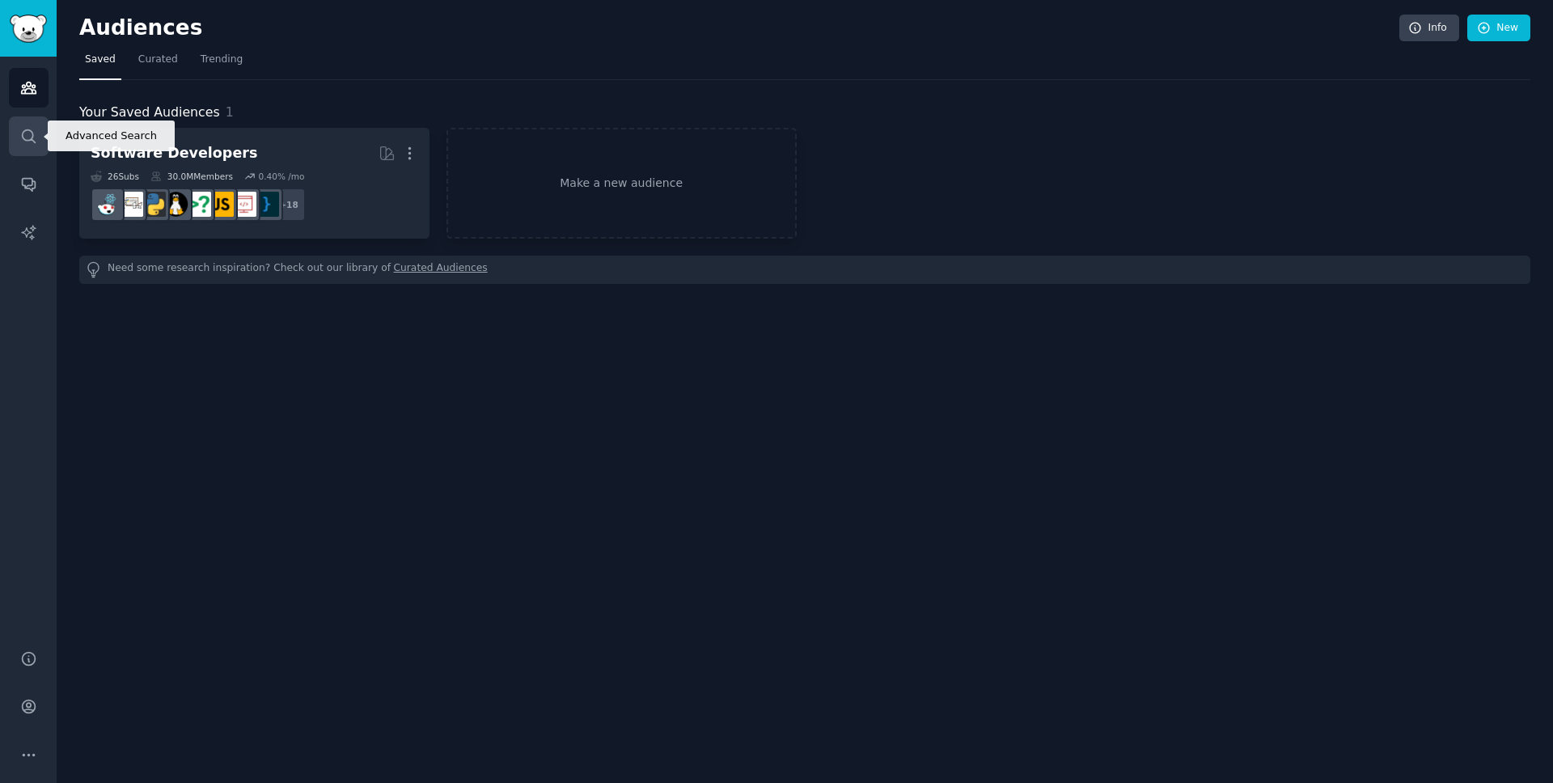
click at [23, 131] on icon "Sidebar" at bounding box center [28, 135] width 13 height 13
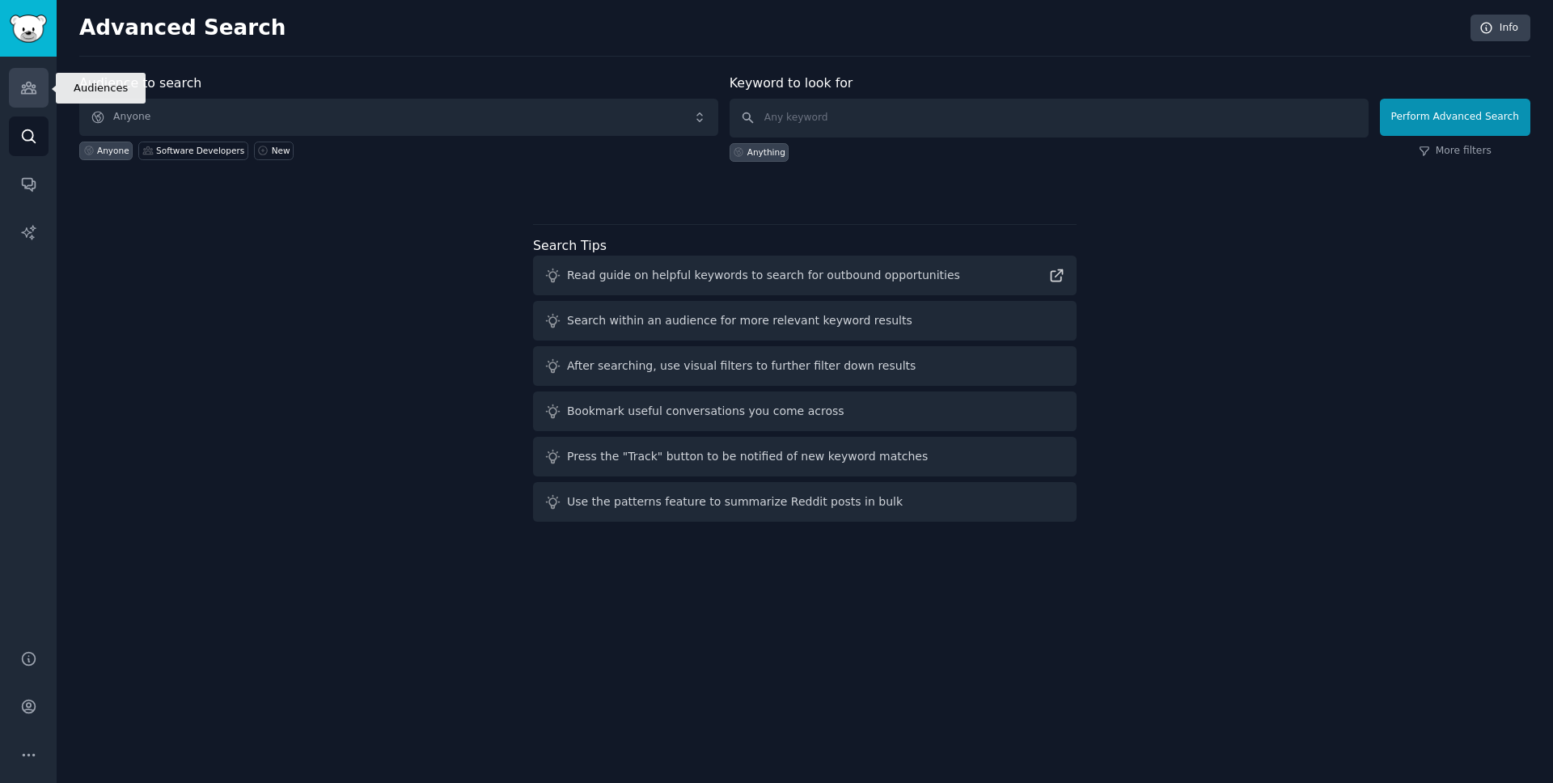
click at [28, 102] on link "Audiences" at bounding box center [29, 88] width 40 height 40
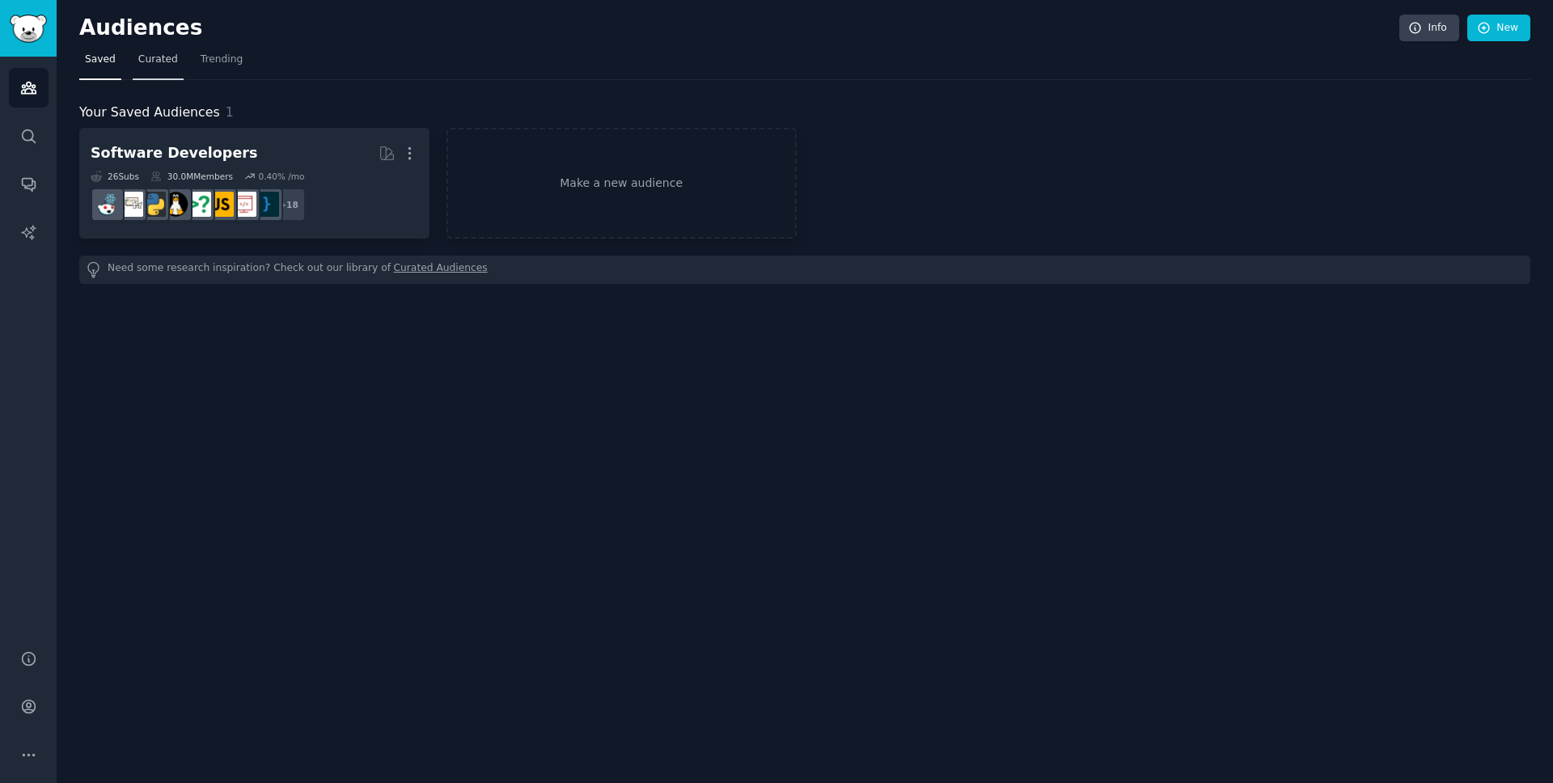
click at [171, 59] on span "Curated" at bounding box center [158, 60] width 40 height 15
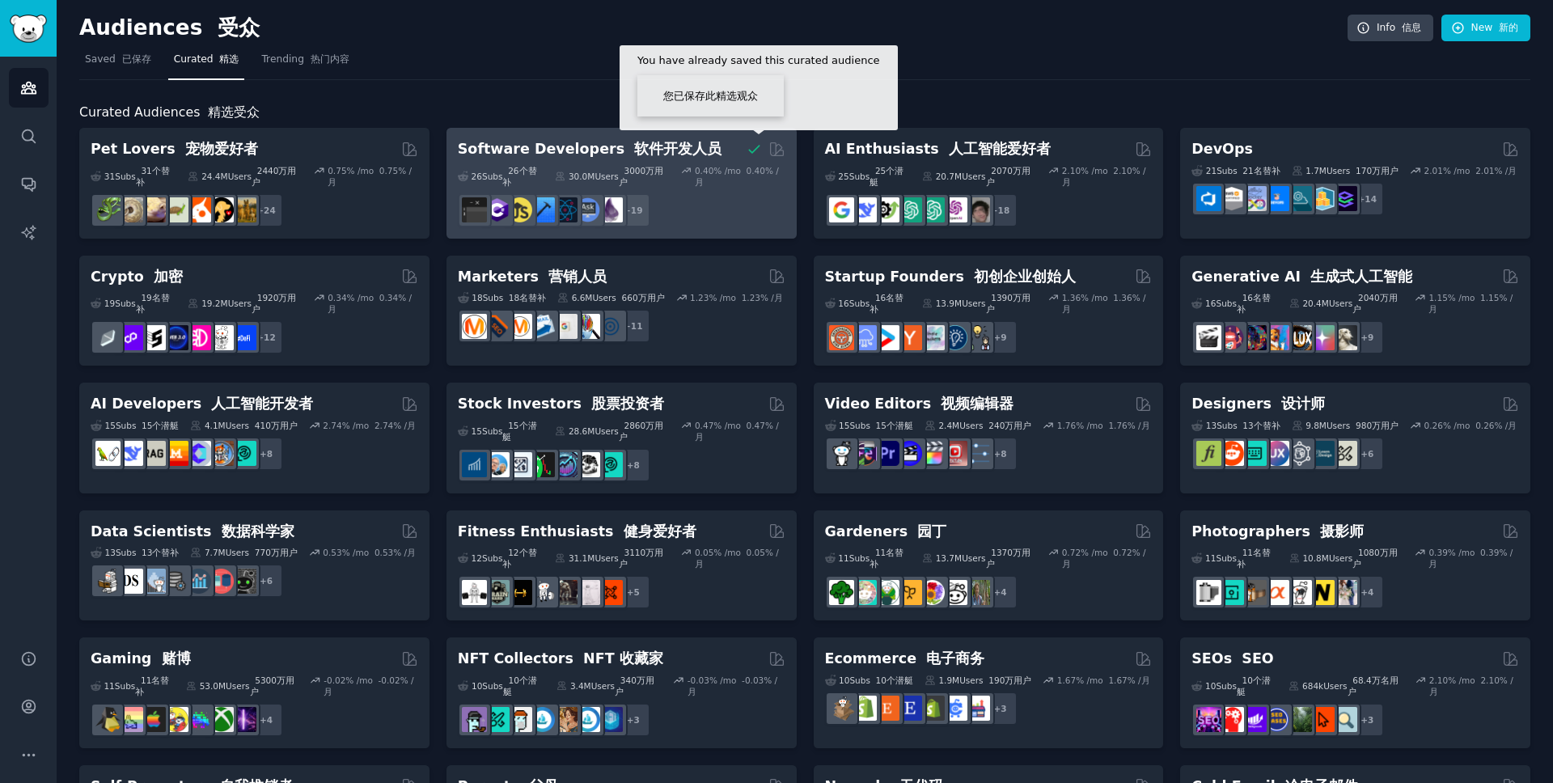
click at [752, 144] on icon at bounding box center [754, 149] width 17 height 17
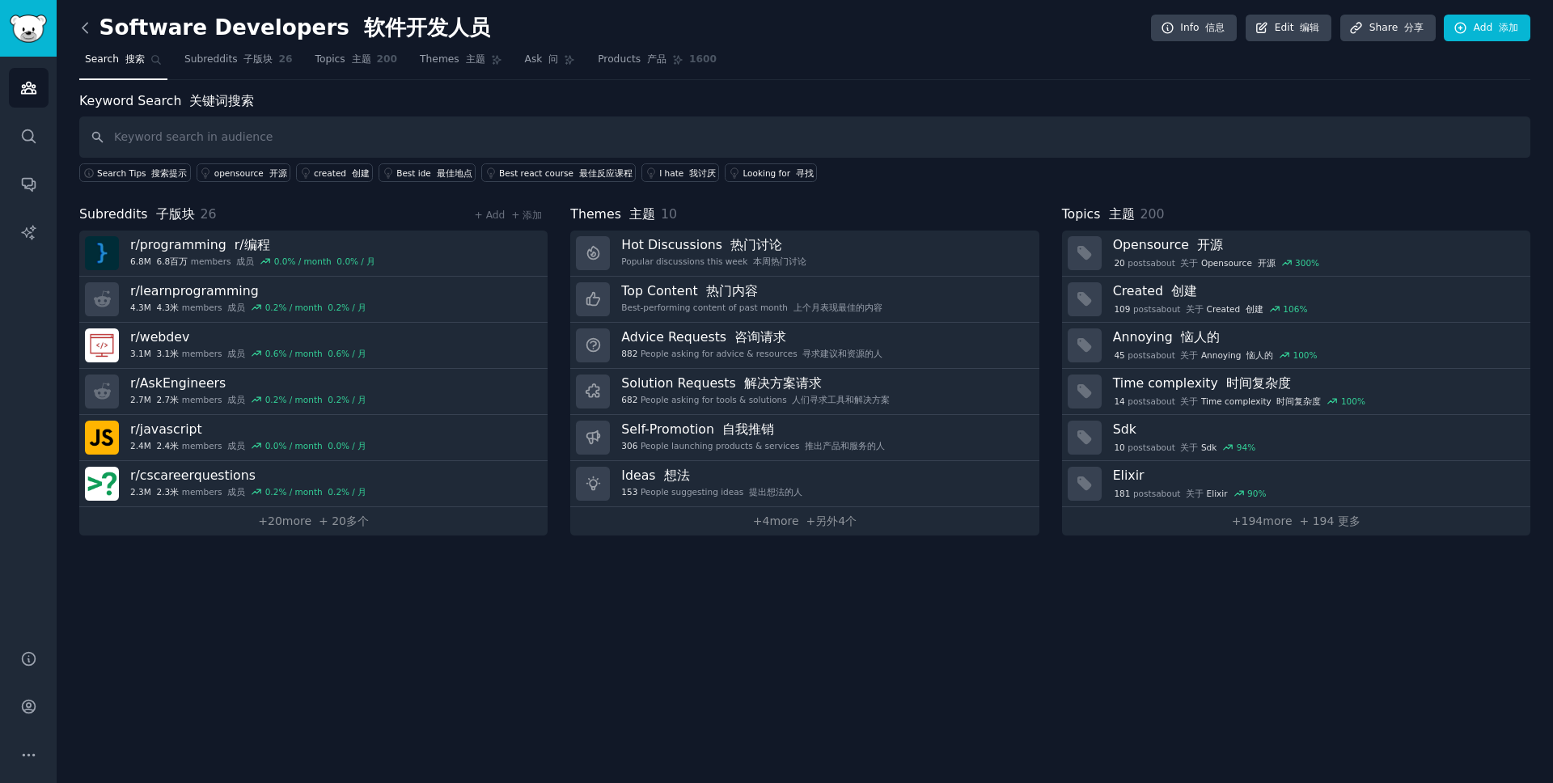
click at [89, 25] on icon at bounding box center [85, 27] width 17 height 17
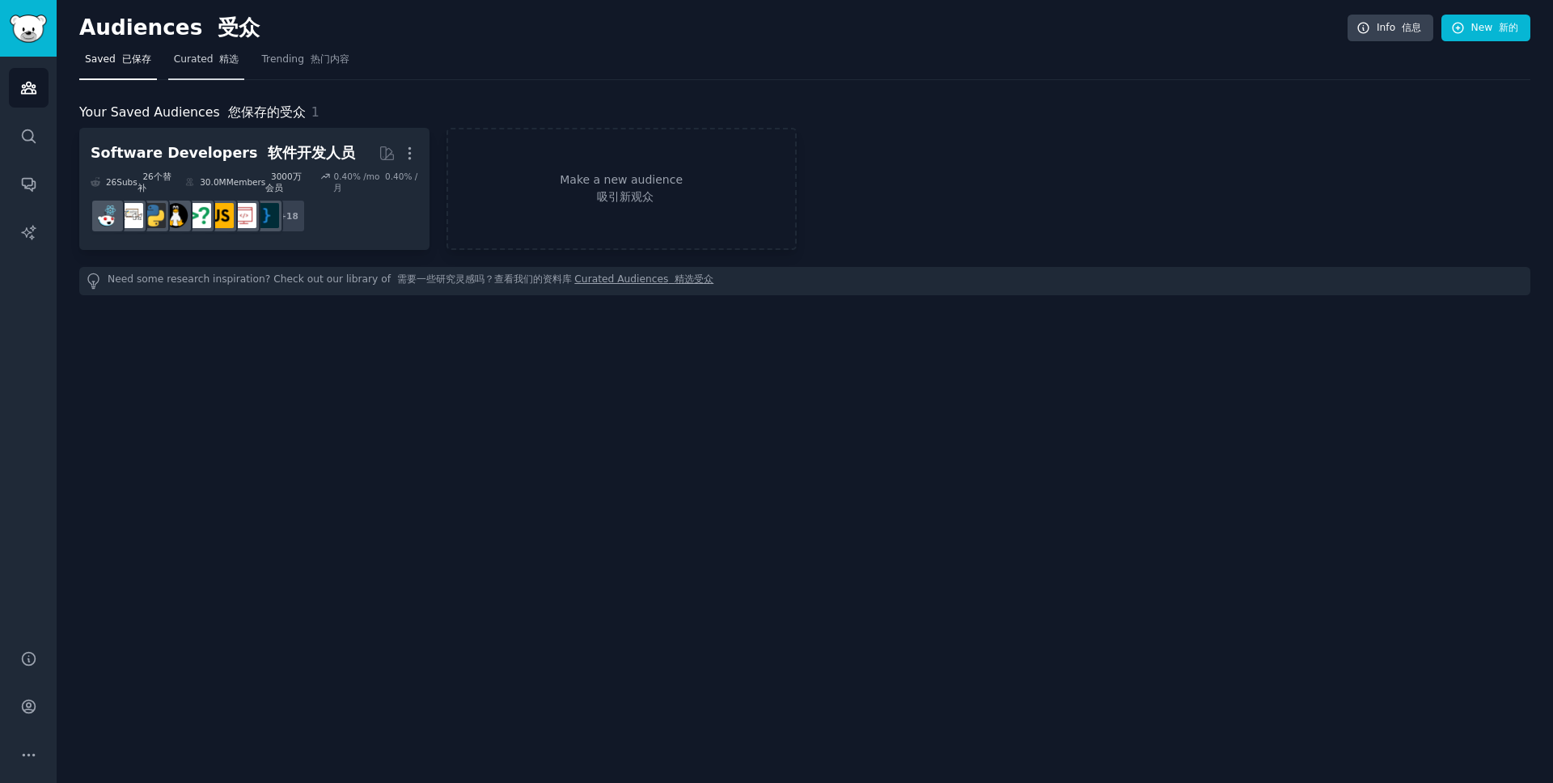
click at [200, 70] on link "Curated 精选" at bounding box center [206, 63] width 77 height 33
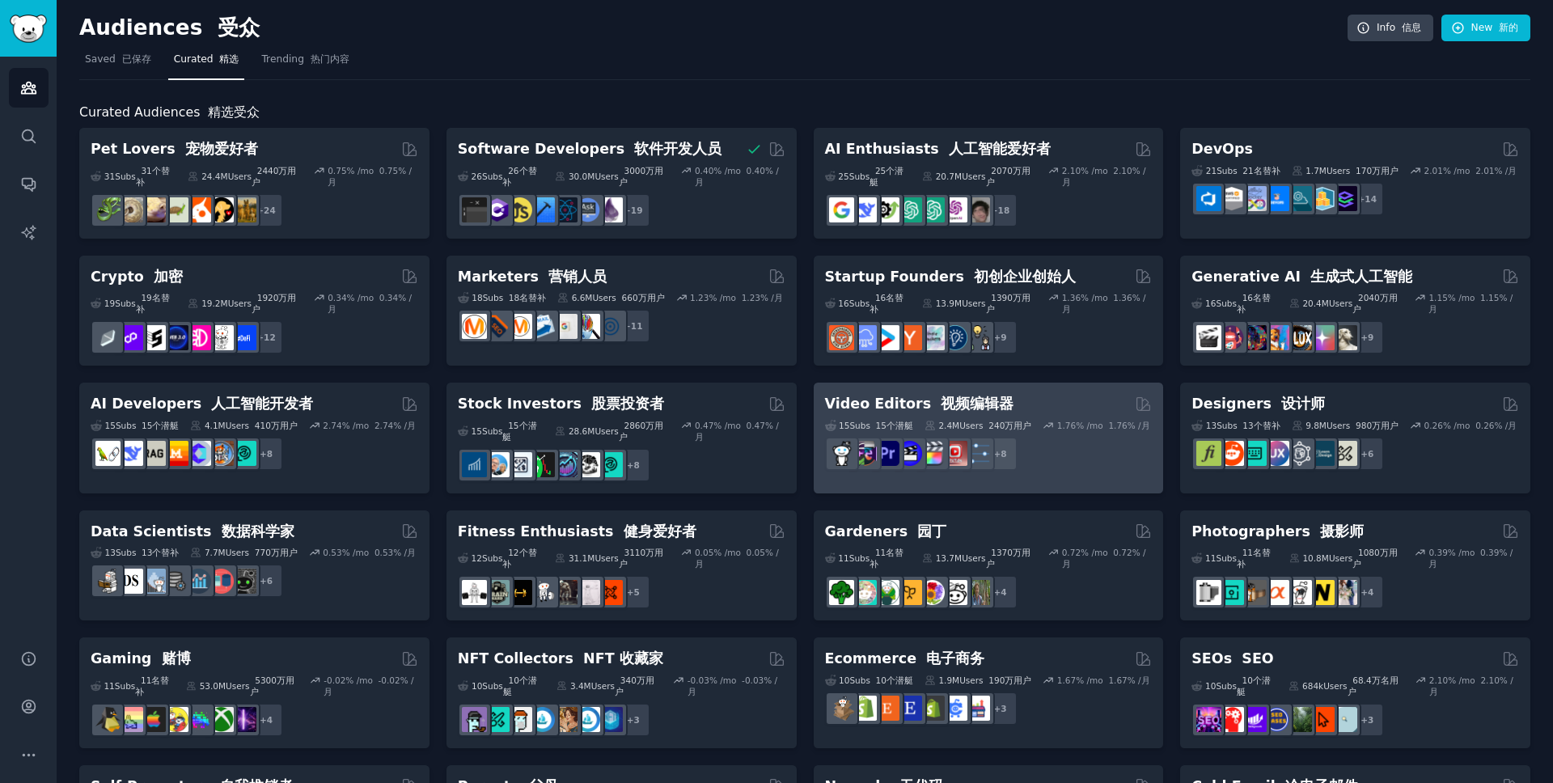
click at [974, 403] on font "视频编辑器" at bounding box center [977, 404] width 73 height 16
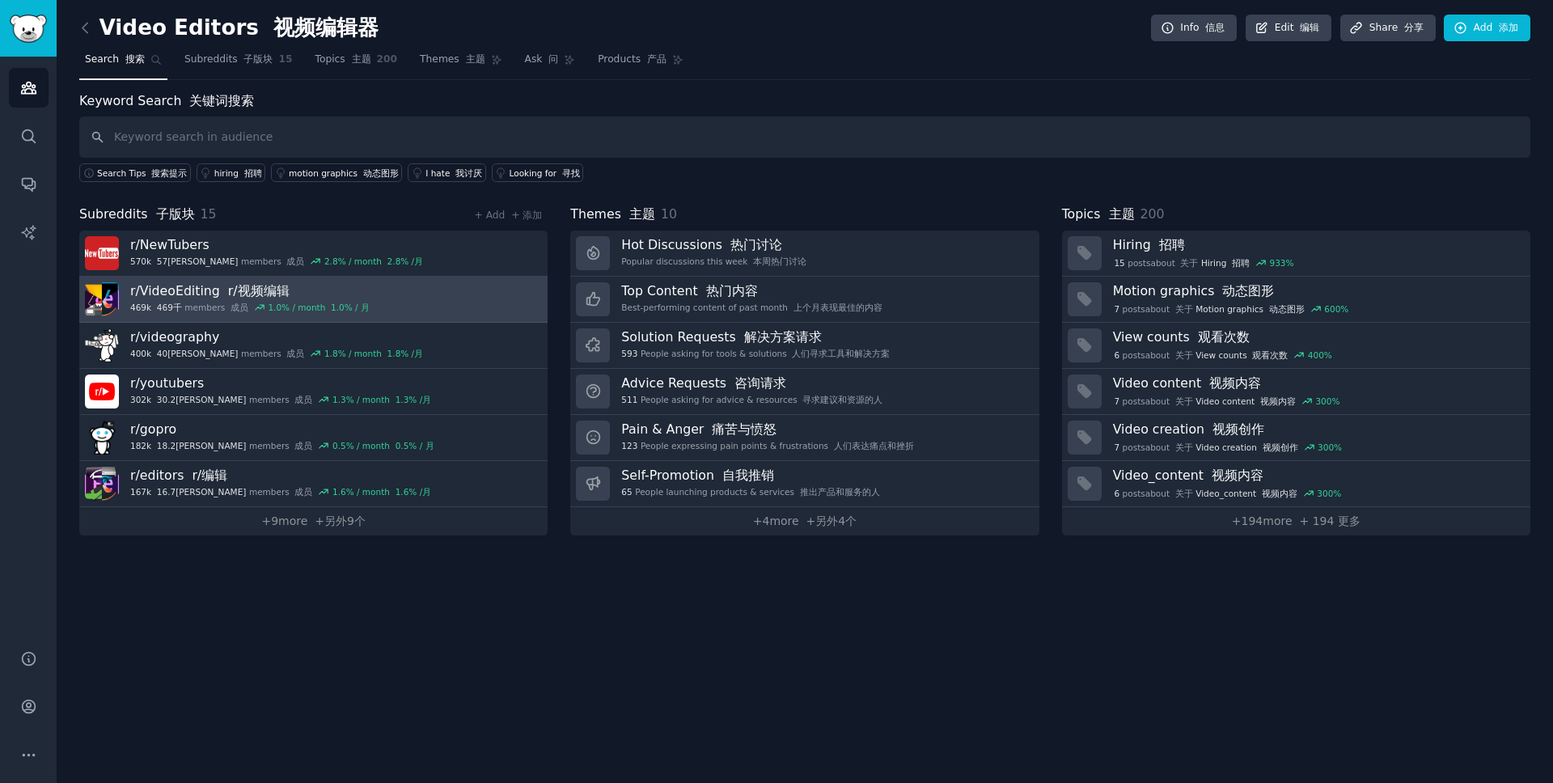
click at [379, 285] on link "r/ VideoEditing r/视频编辑 469k 469千 members 成员 1.0 % / month 1.0% / 月" at bounding box center [313, 300] width 468 height 46
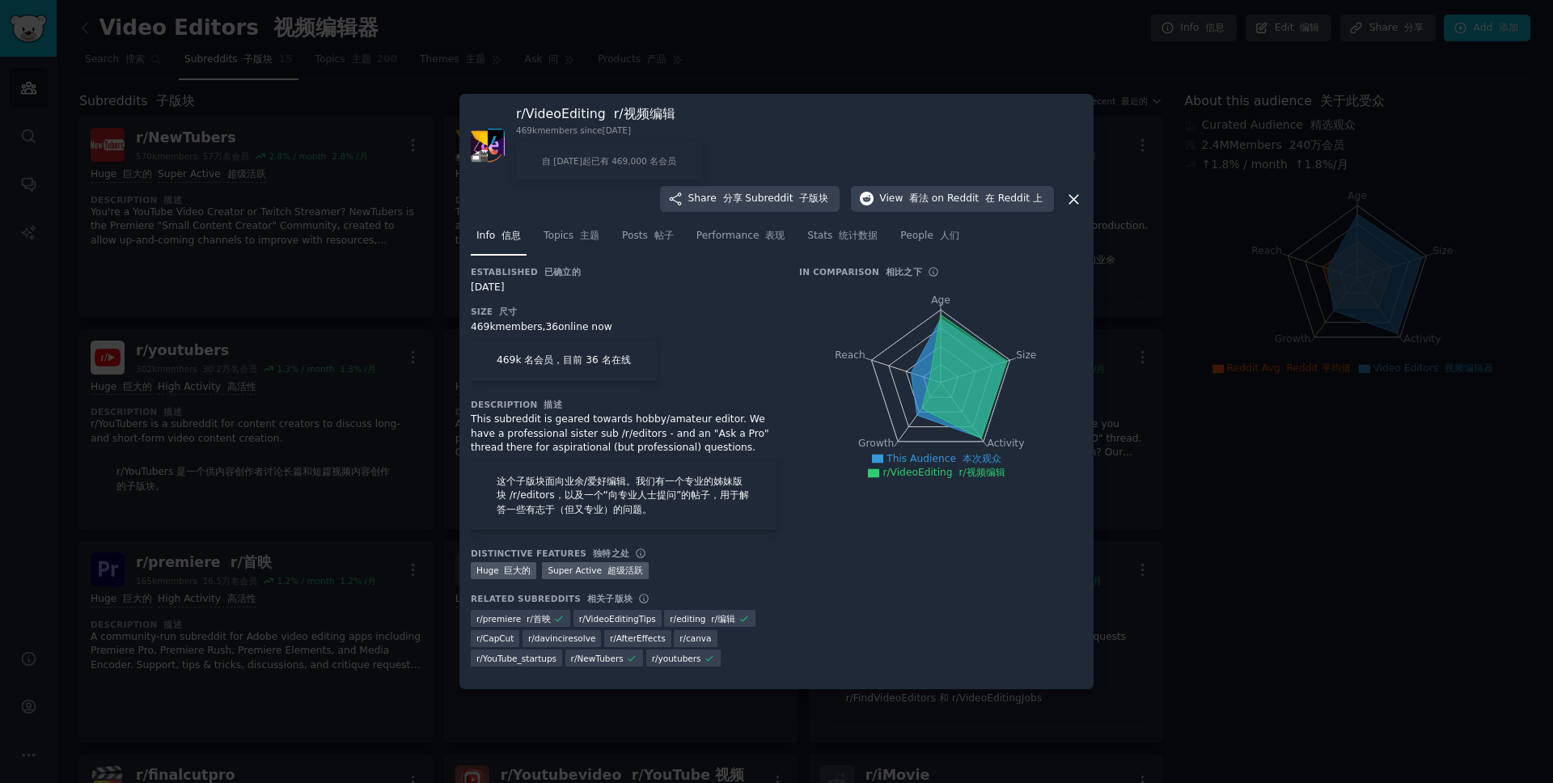
click at [632, 458] on div "This subreddit is geared towards hobby/amateur editor. We have a professional s…" at bounding box center [624, 475] width 306 height 124
click at [658, 437] on div "This subreddit is geared towards hobby/amateur editor. We have a professional s…" at bounding box center [624, 475] width 306 height 124
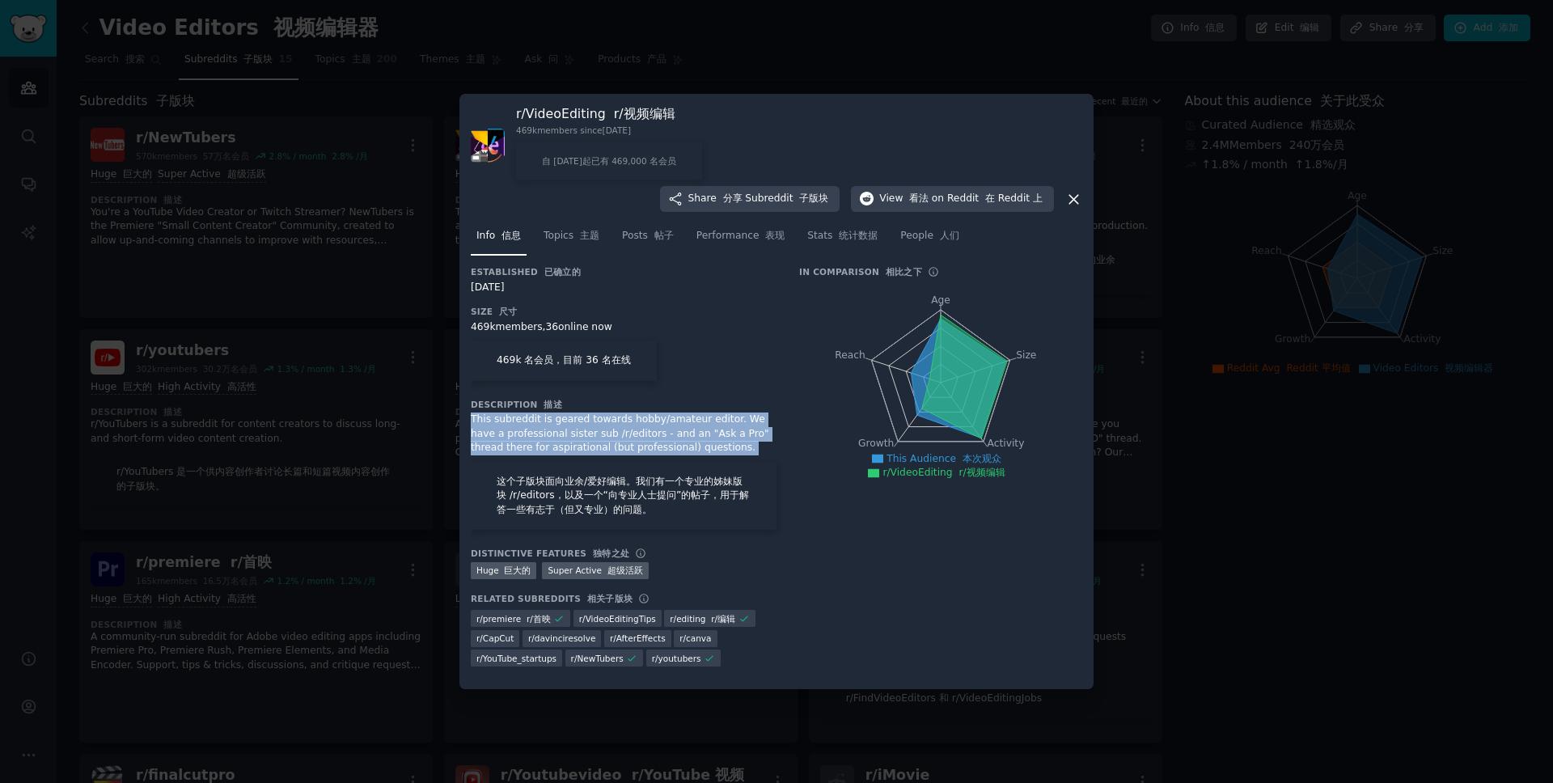
click at [658, 437] on div "This subreddit is geared towards hobby/amateur editor. We have a professional s…" at bounding box center [624, 475] width 306 height 124
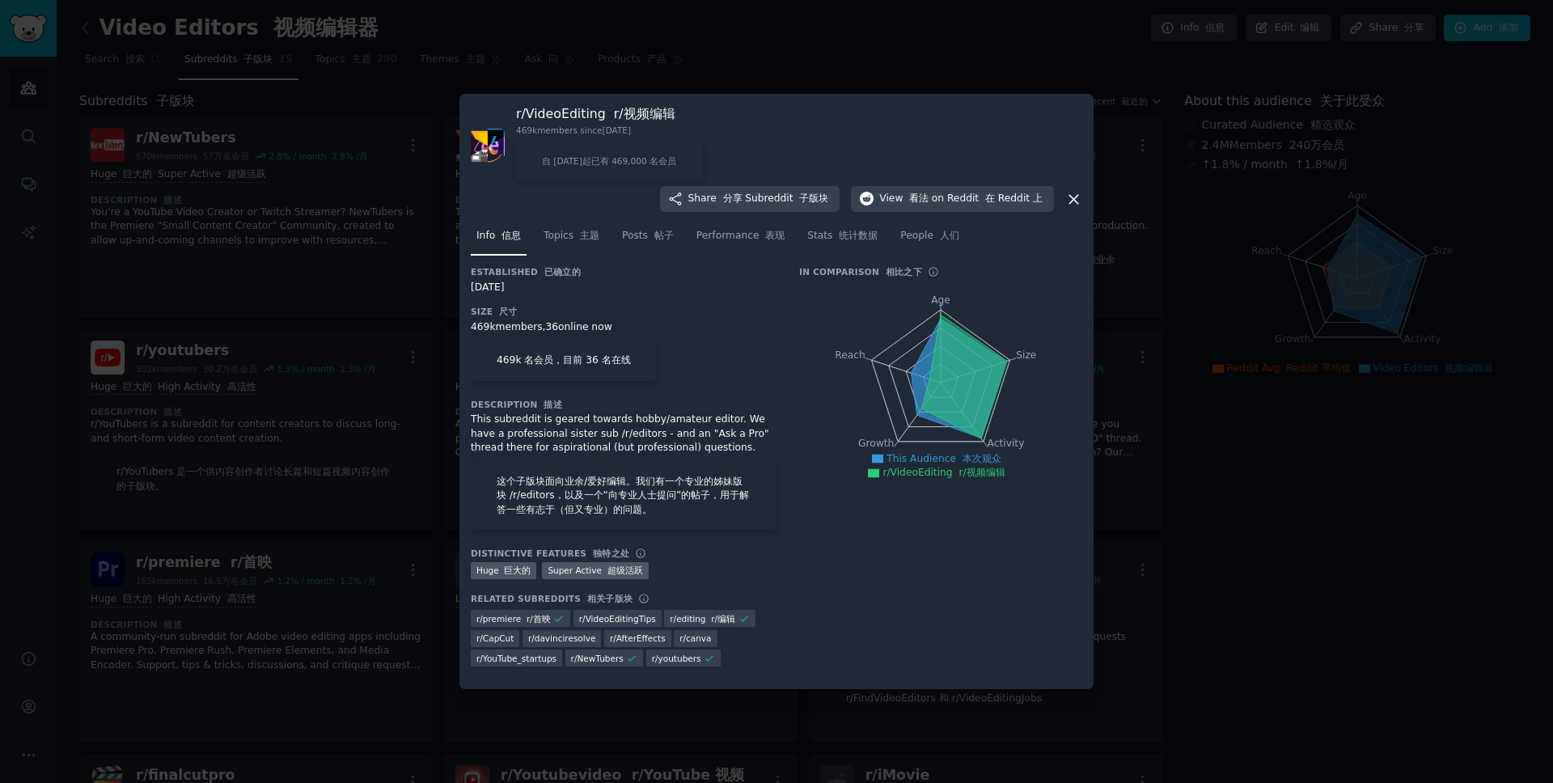
click at [459, 389] on div "r/ VideoEditing r/视频编辑 469k members since 02/10/2010 自 2010 年 2 月 10 日起已有 469,0…" at bounding box center [776, 392] width 634 height 596
click at [396, 430] on div at bounding box center [776, 391] width 1553 height 783
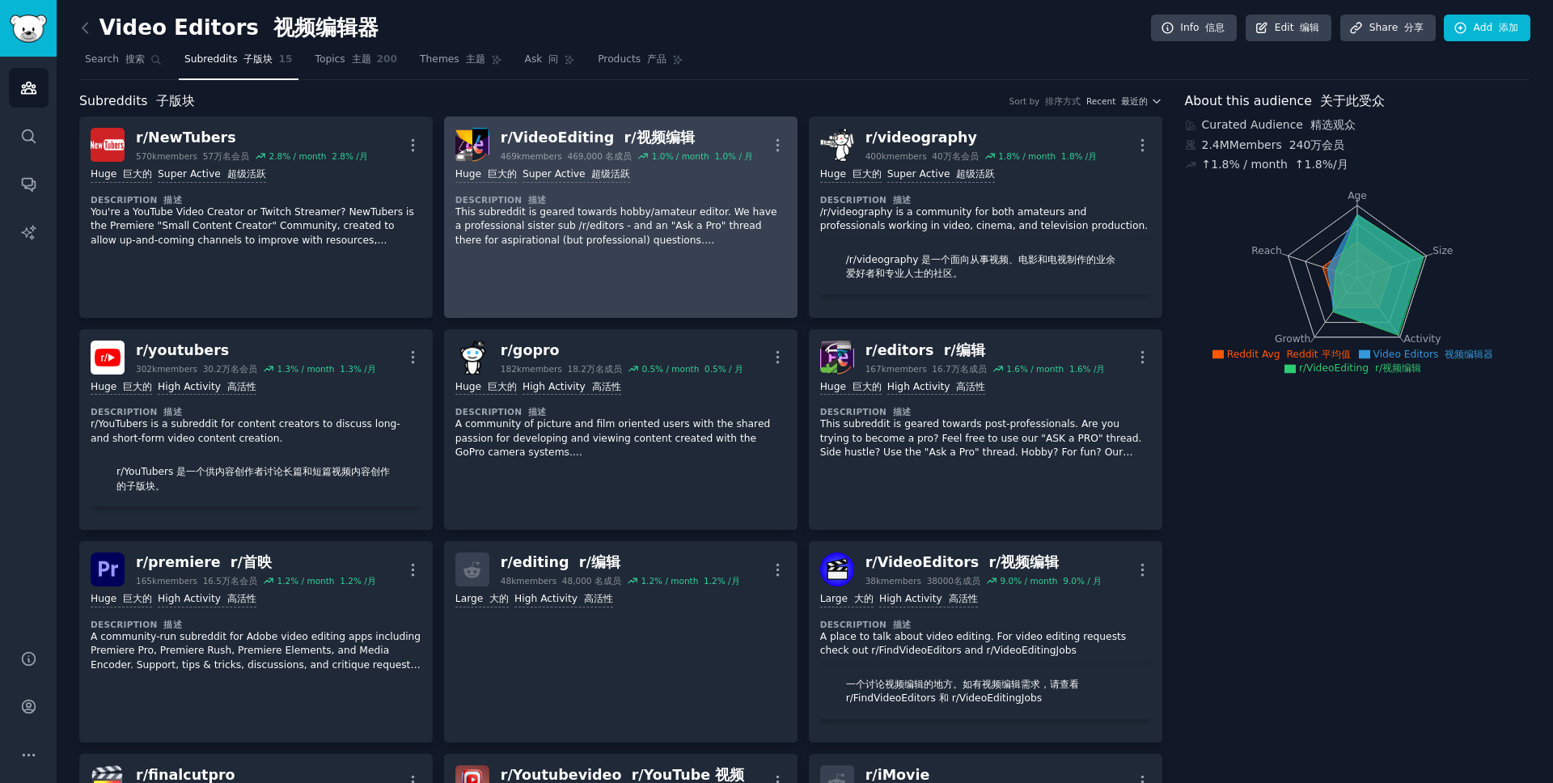
click at [647, 224] on p "This subreddit is geared towards hobby/amateur editor. We have a professional s…" at bounding box center [620, 226] width 331 height 43
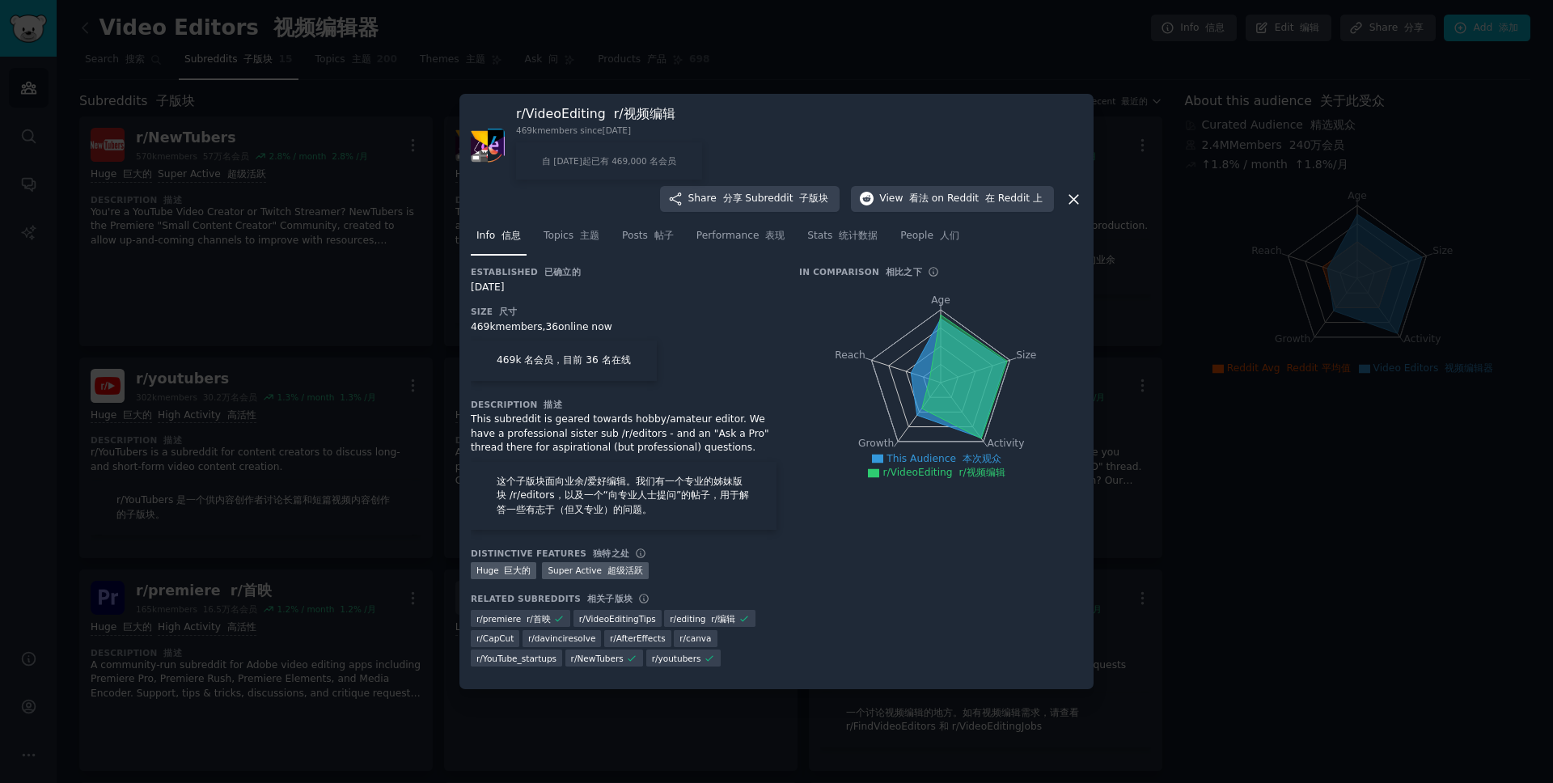
click at [684, 428] on div "This subreddit is geared towards hobby/amateur editor. We have a professional s…" at bounding box center [624, 475] width 306 height 124
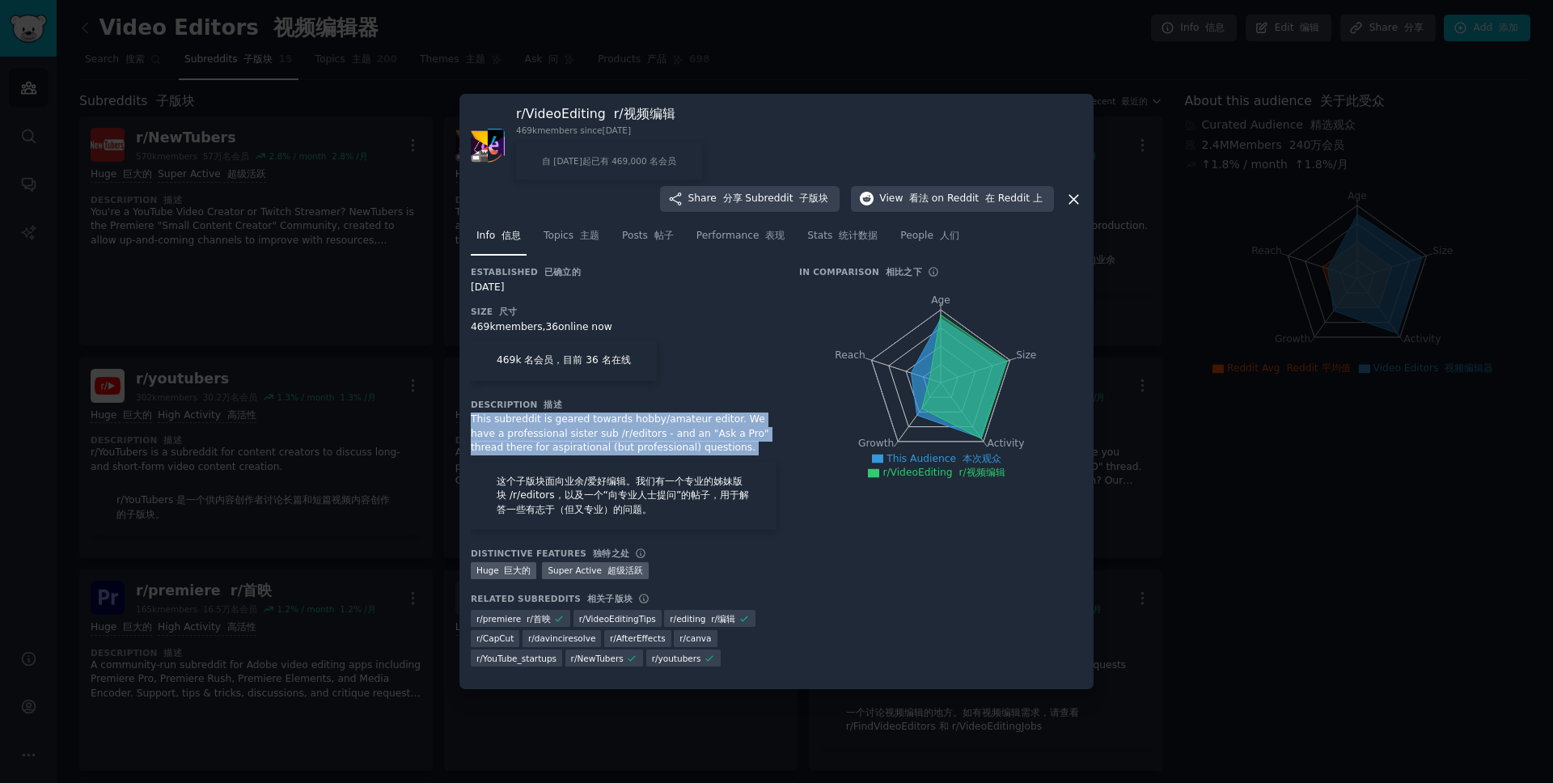
click at [684, 428] on div "This subreddit is geared towards hobby/amateur editor. We have a professional s…" at bounding box center [624, 475] width 306 height 124
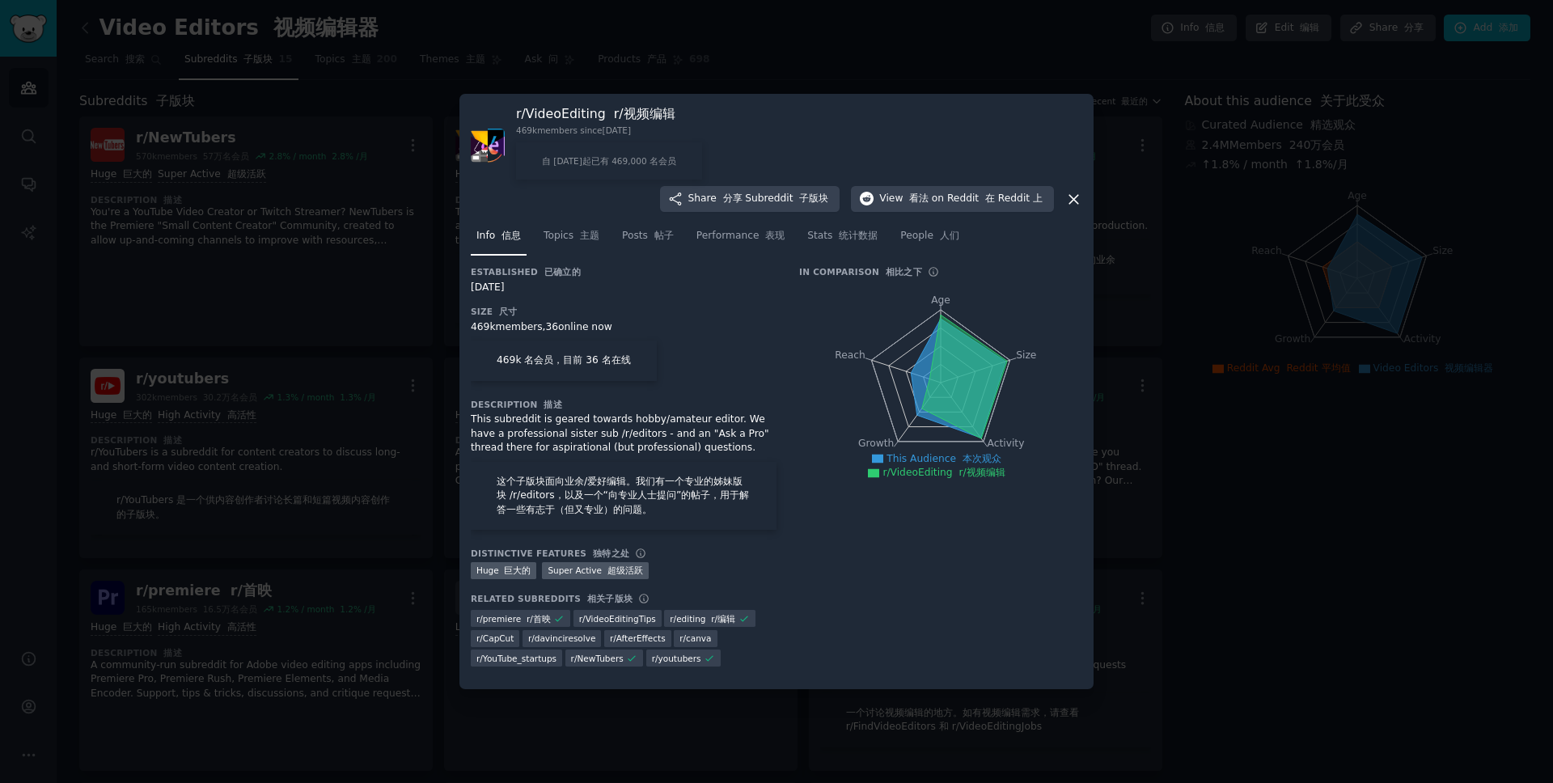
click at [1343, 407] on div at bounding box center [776, 391] width 1553 height 783
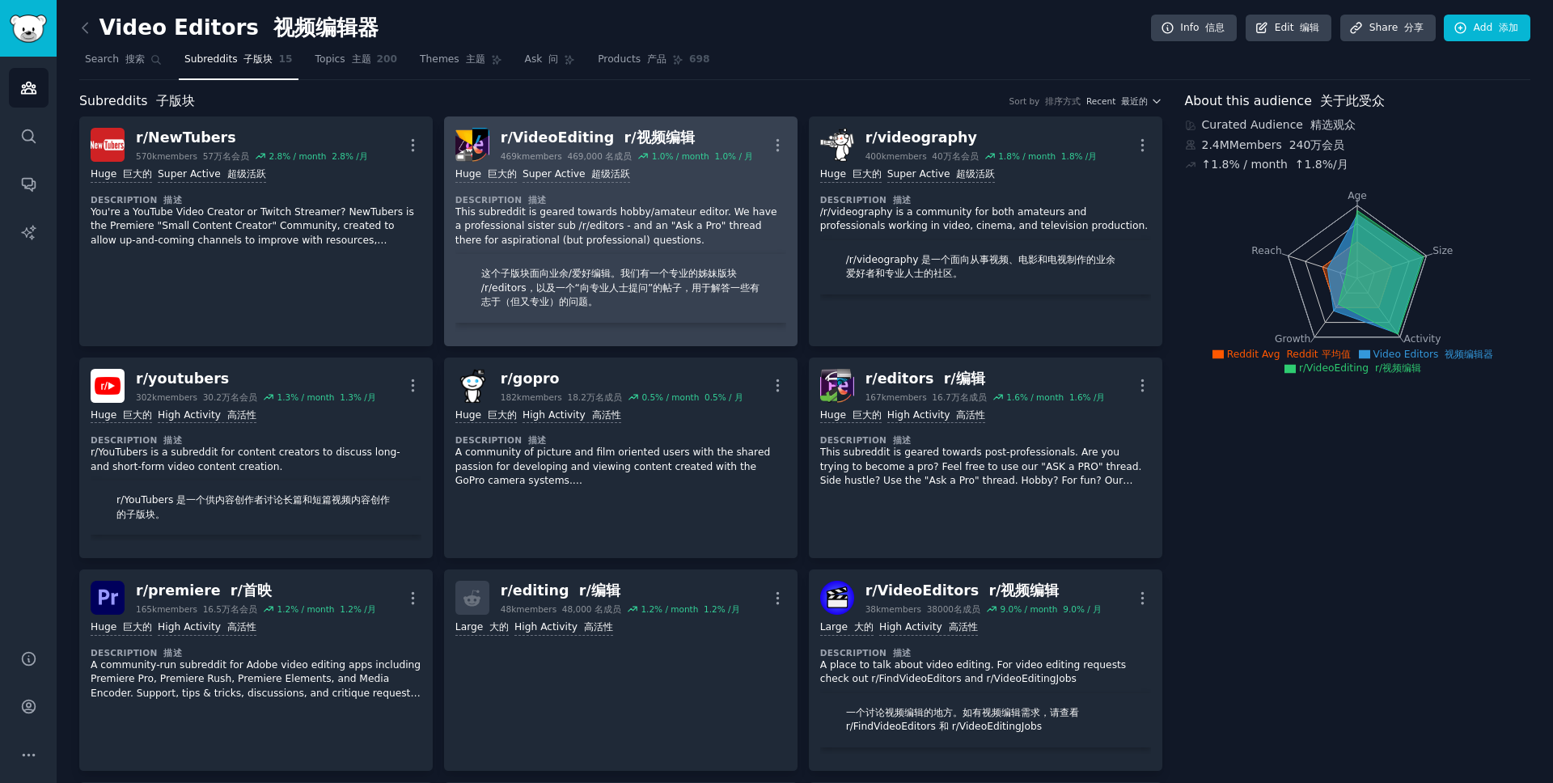
click at [624, 134] on font "r/视频编辑" at bounding box center [659, 137] width 70 height 16
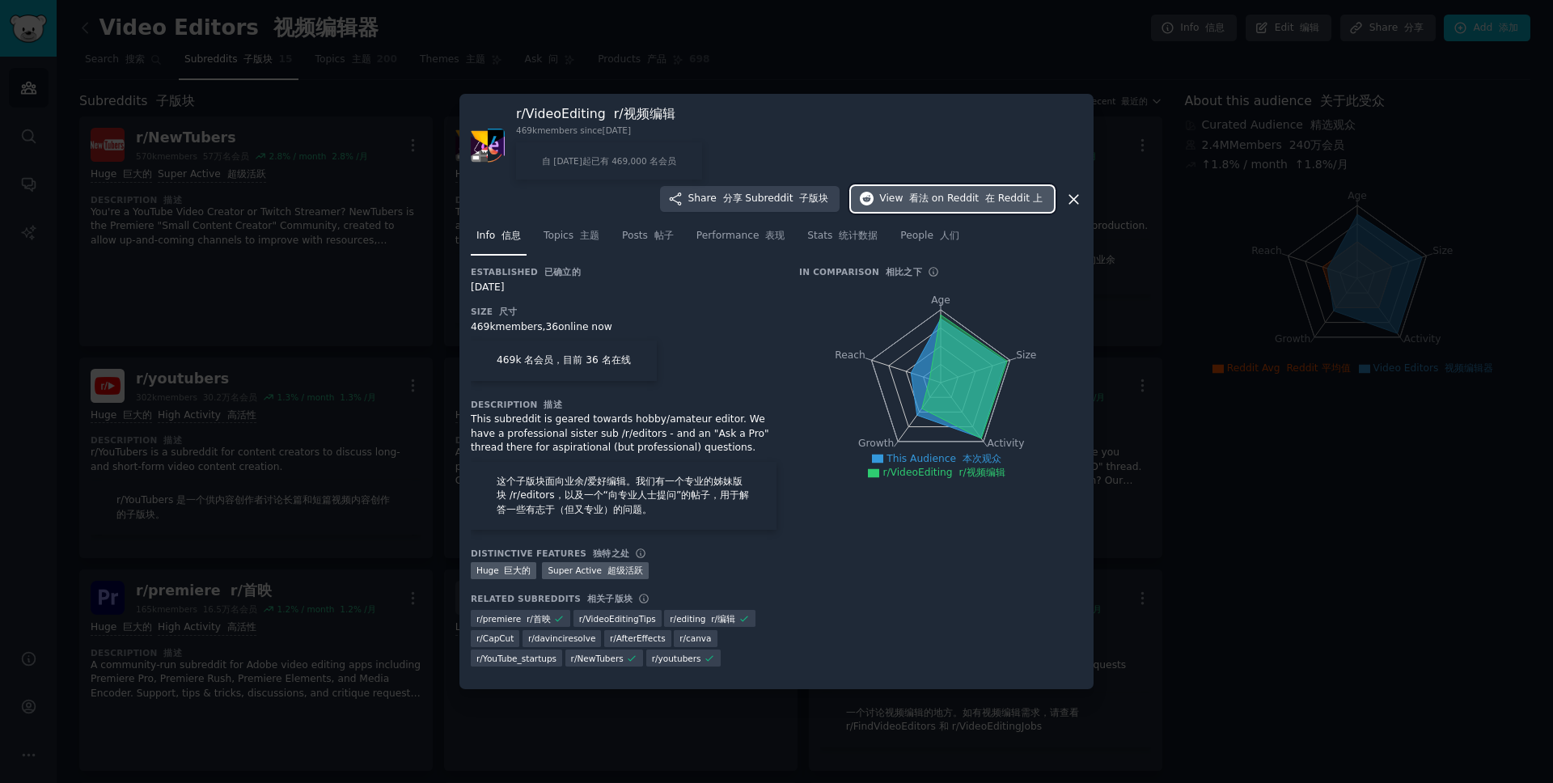
click at [941, 201] on span "on Reddit 在 Reddit 上" at bounding box center [987, 199] width 111 height 15
click at [1227, 387] on div at bounding box center [776, 391] width 1553 height 783
